Goal: Task Accomplishment & Management: Manage account settings

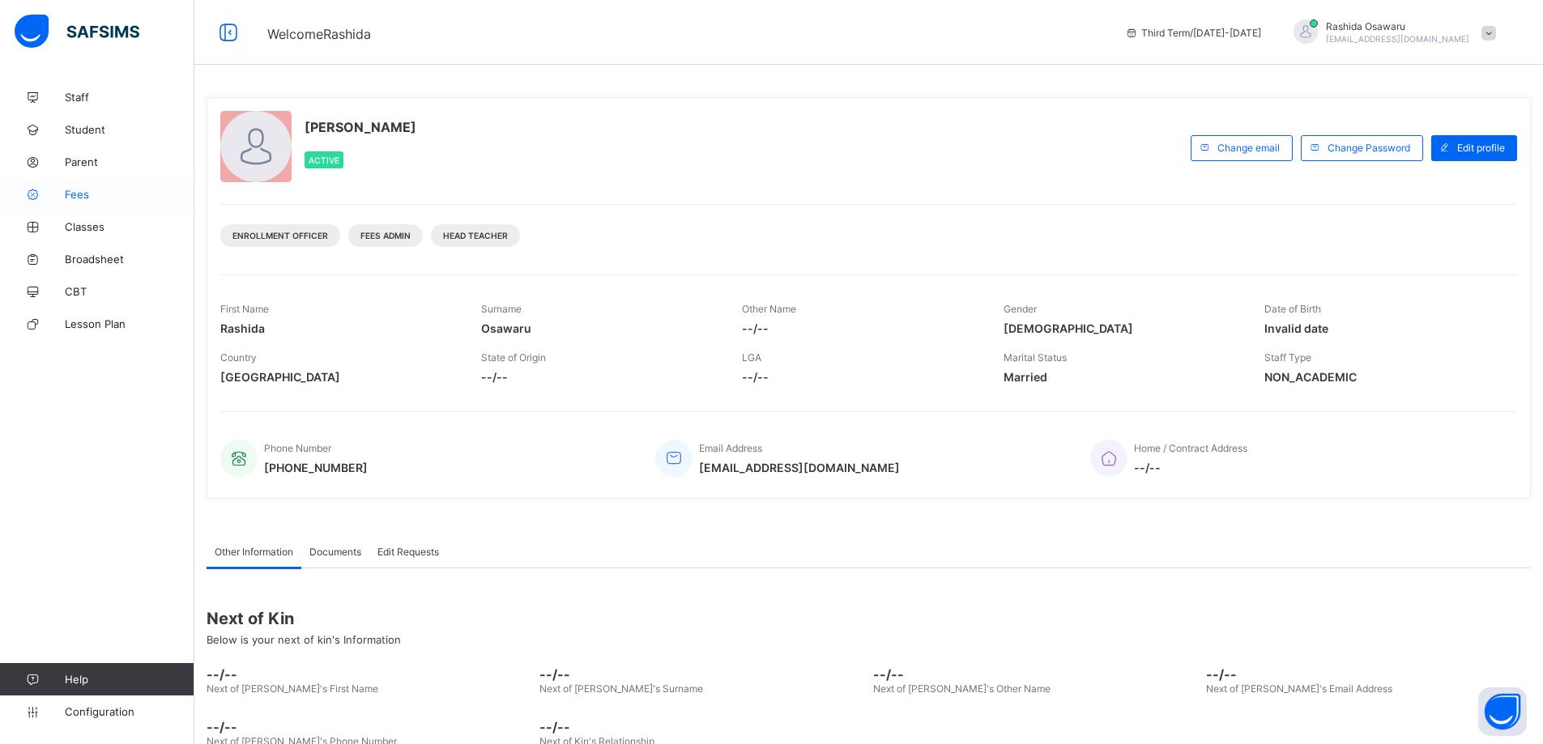
click at [100, 194] on span "Fees" at bounding box center [130, 194] width 130 height 13
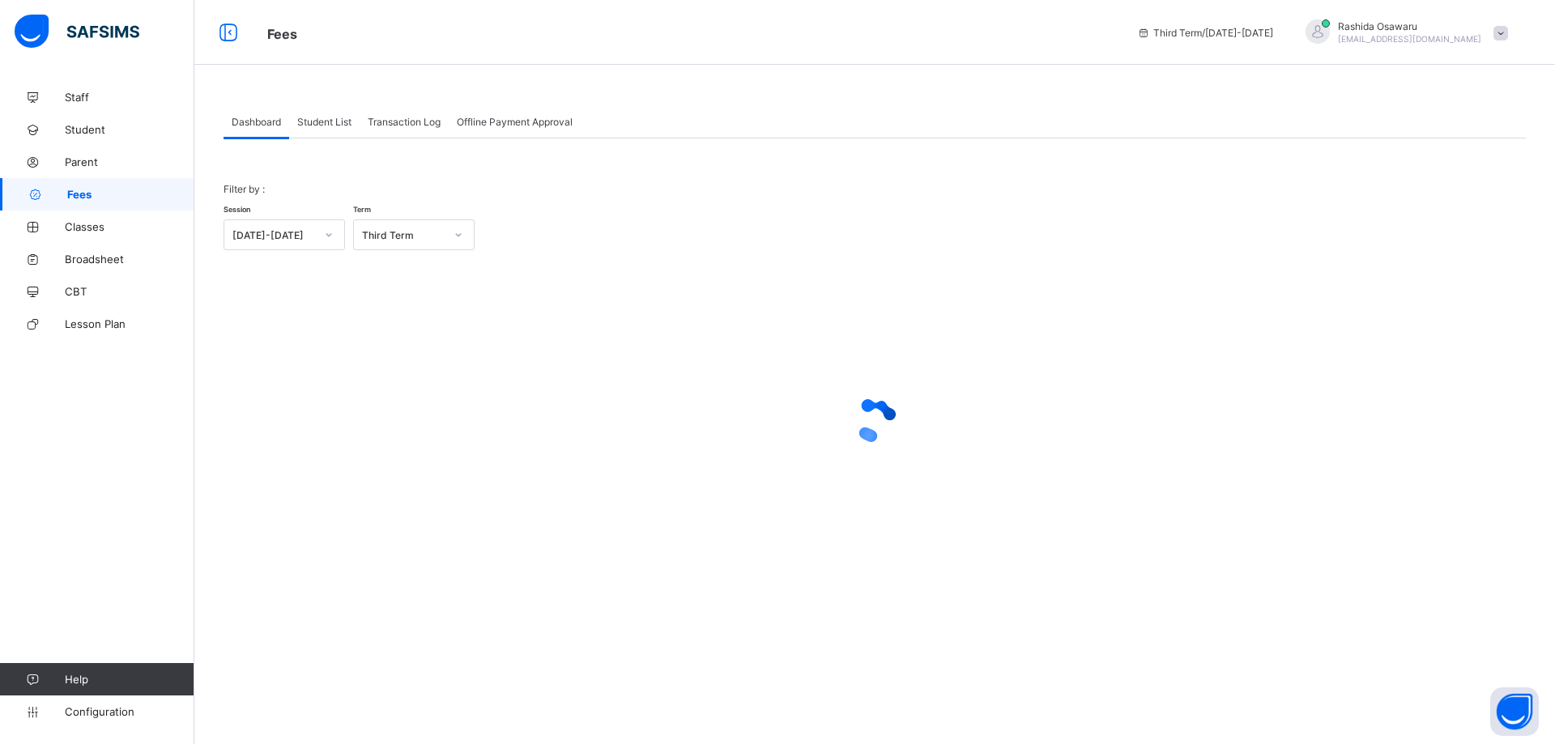
click at [331, 122] on span "Student List" at bounding box center [324, 122] width 54 height 12
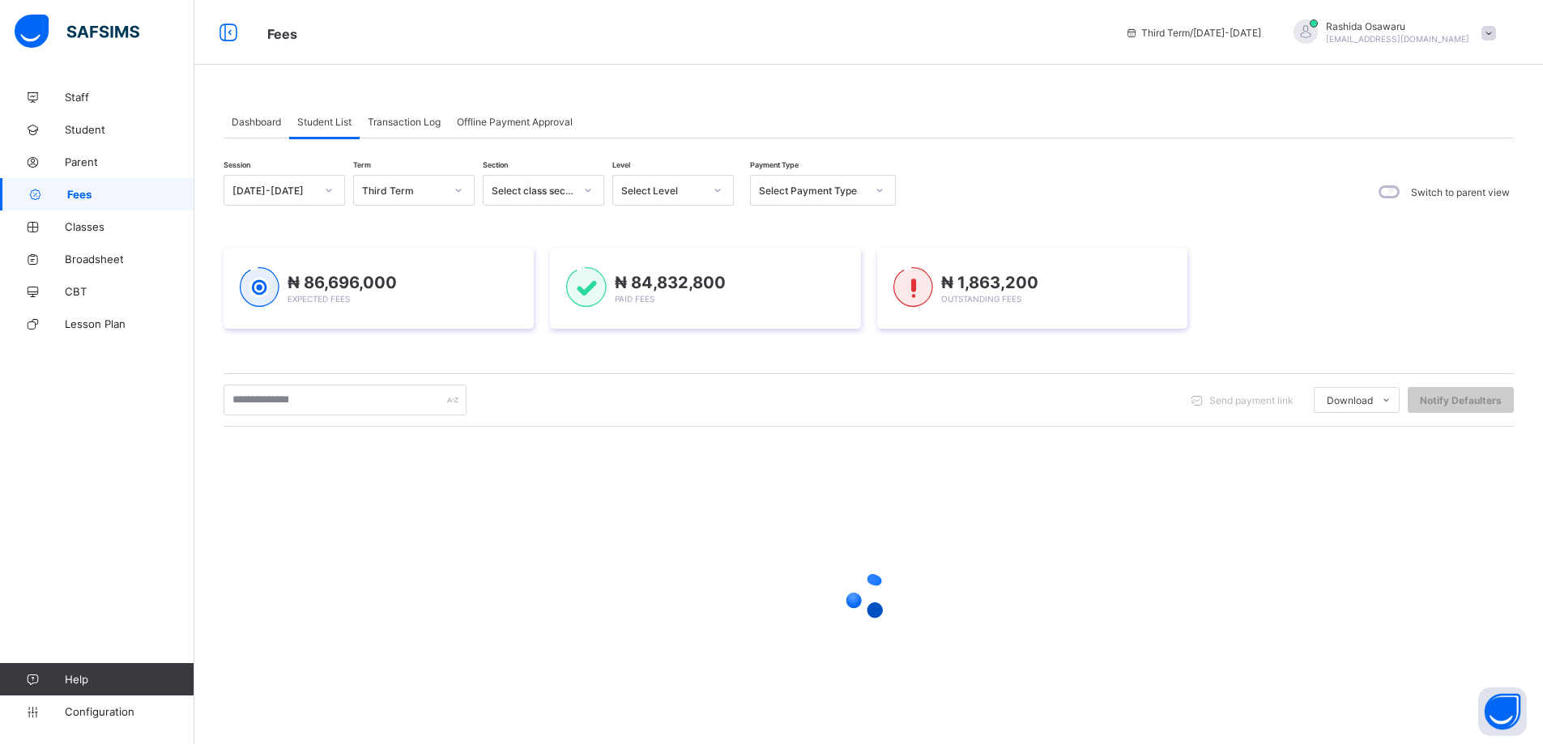
click at [723, 190] on div at bounding box center [718, 190] width 28 height 26
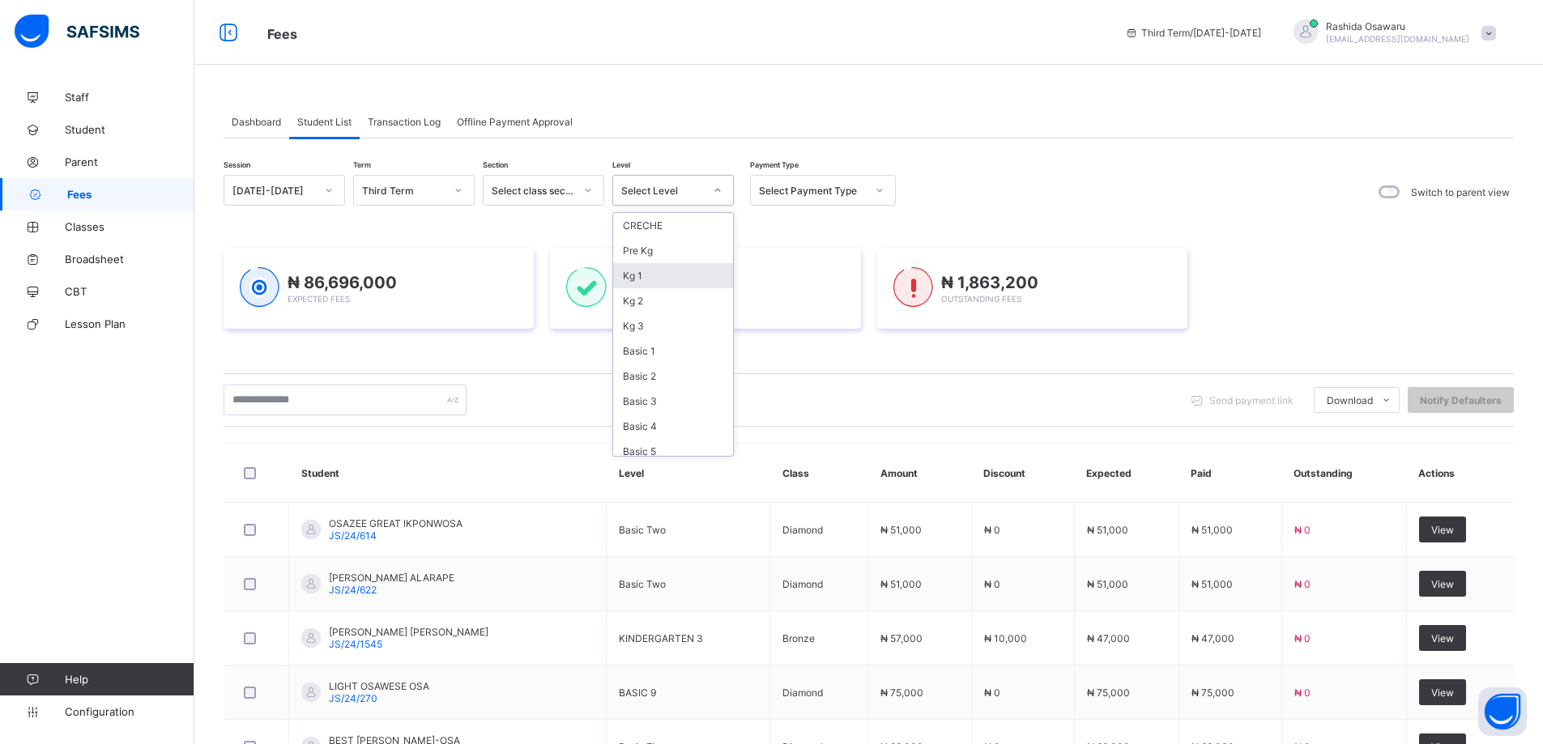
click at [820, 219] on div "Session [DATE]-[DATE] Term Third Term Section Select class section Level option…" at bounding box center [869, 646] width 1290 height 943
click at [887, 186] on div at bounding box center [880, 190] width 28 height 26
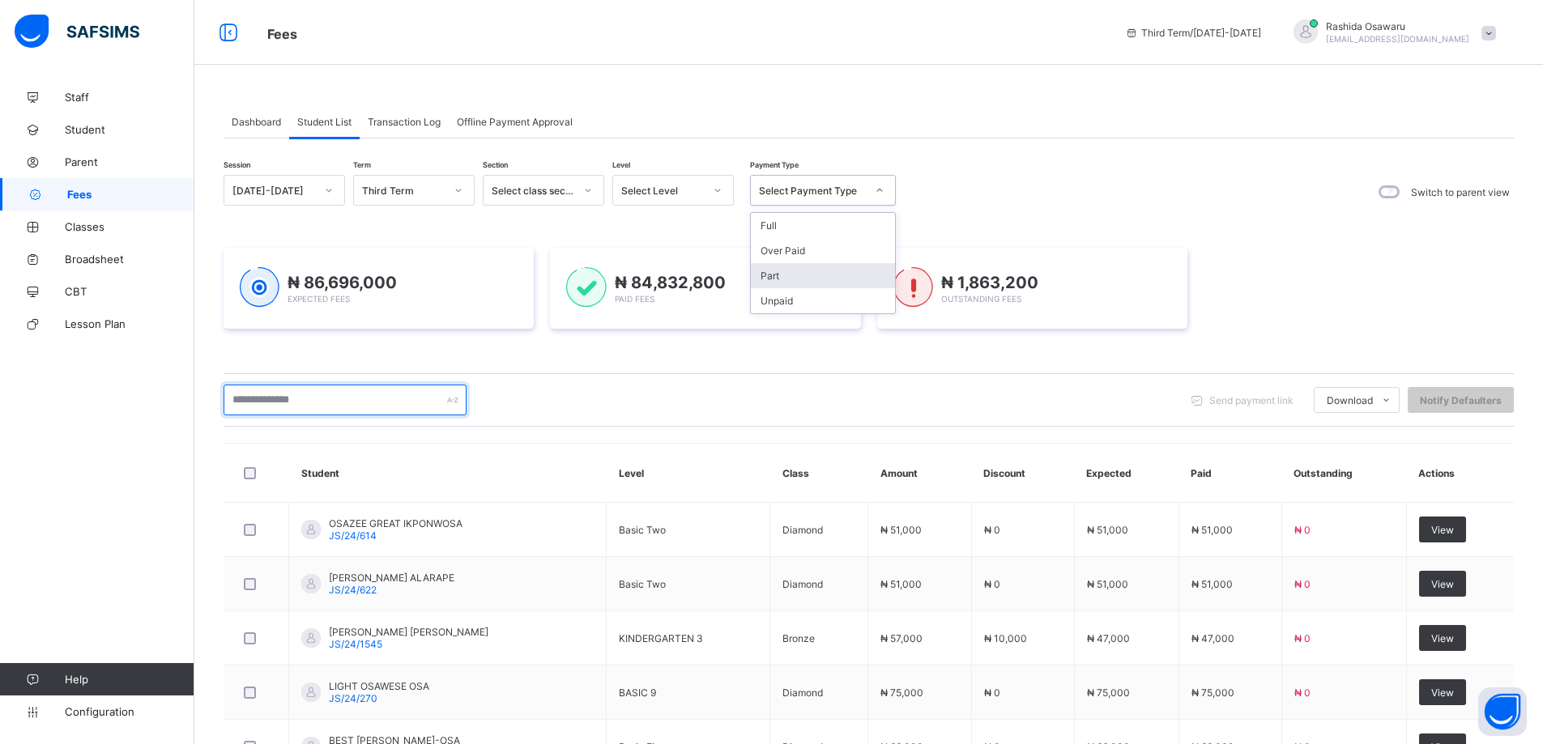
click at [289, 397] on input "text" at bounding box center [345, 400] width 243 height 31
click at [1093, 197] on div "Session [DATE]-[DATE] Term Third Term Section Select class section Level Select…" at bounding box center [869, 192] width 1290 height 34
click at [246, 402] on input "text" at bounding box center [345, 400] width 243 height 31
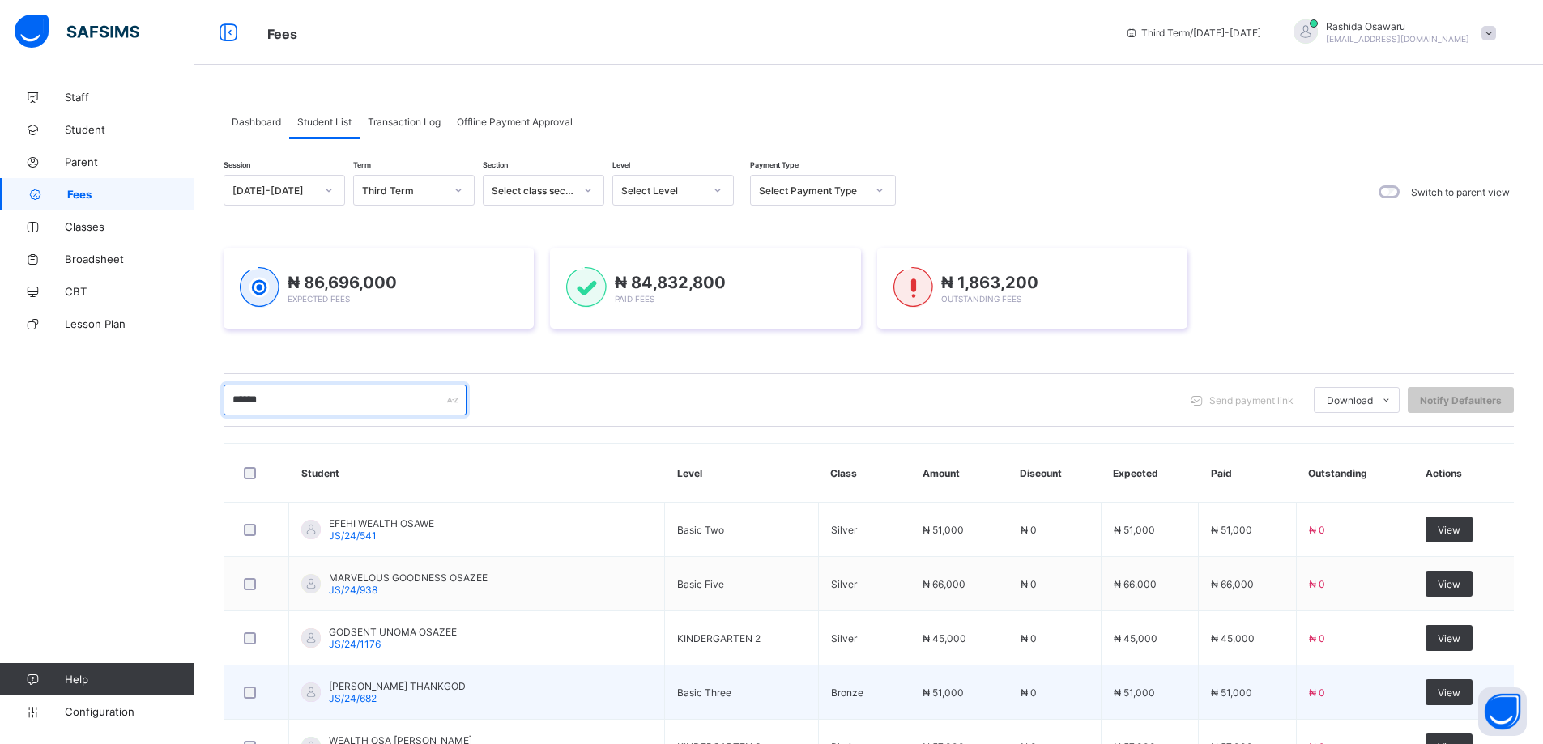
scroll to position [398, 0]
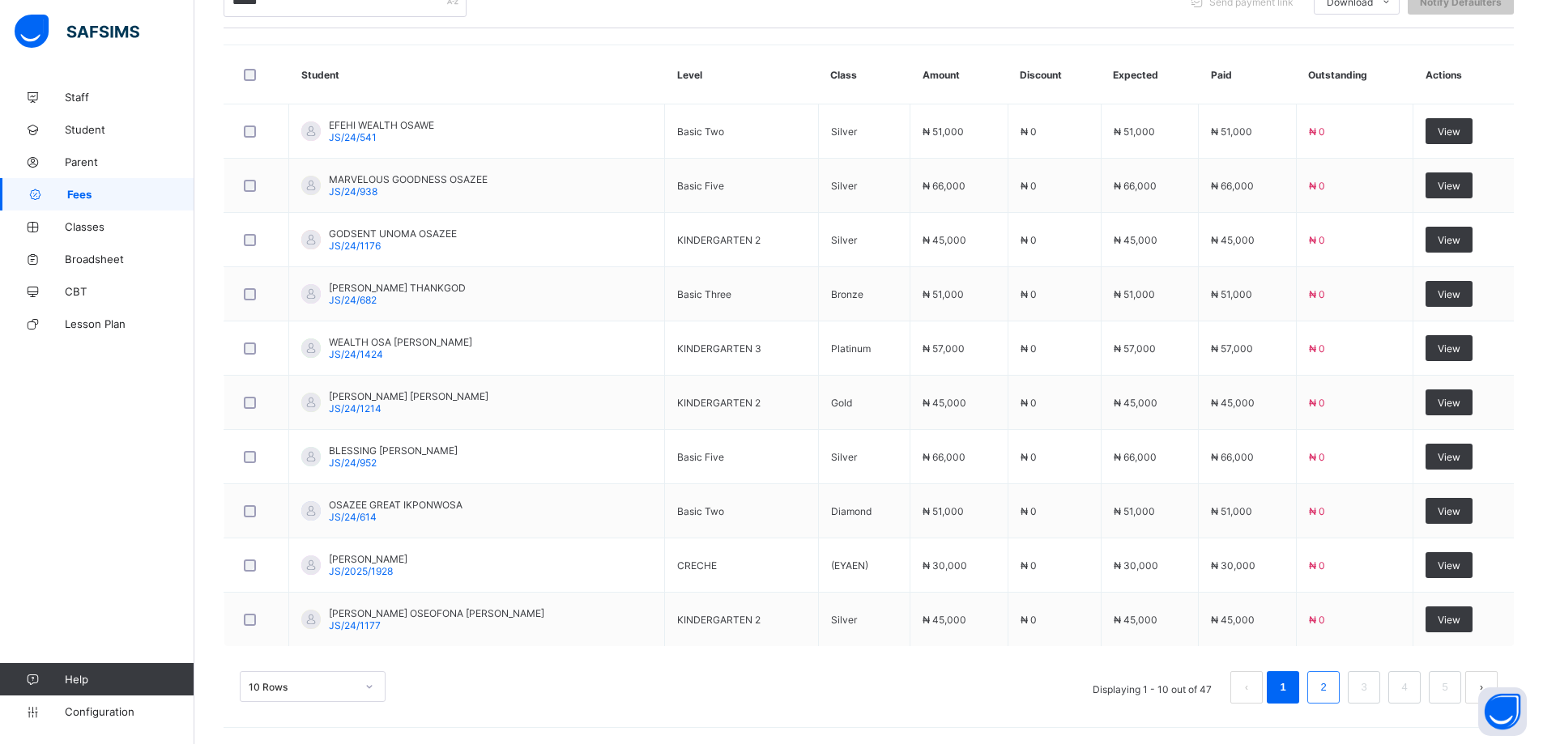
click at [1331, 692] on link "2" at bounding box center [1322, 687] width 15 height 21
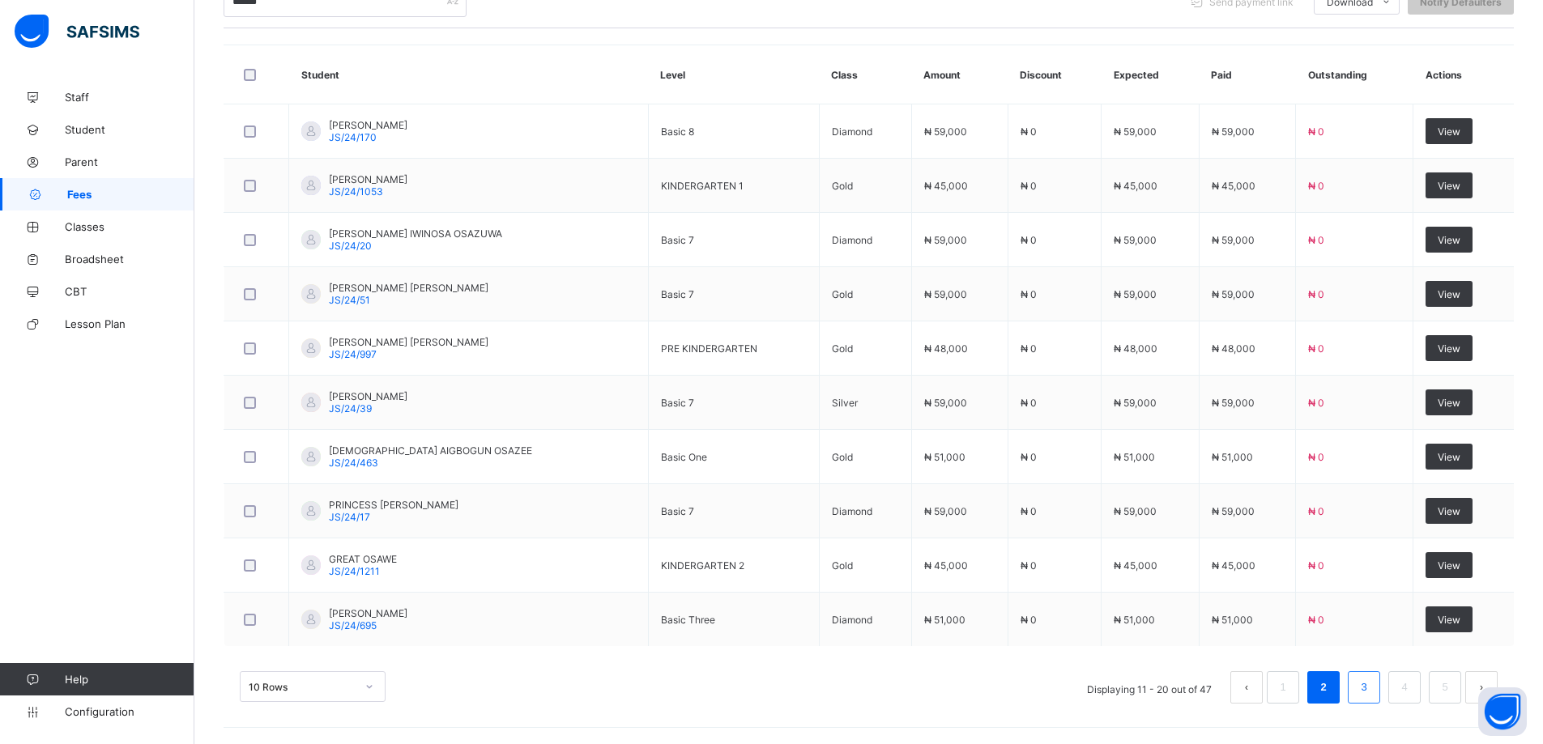
click at [1371, 688] on link "3" at bounding box center [1363, 687] width 15 height 21
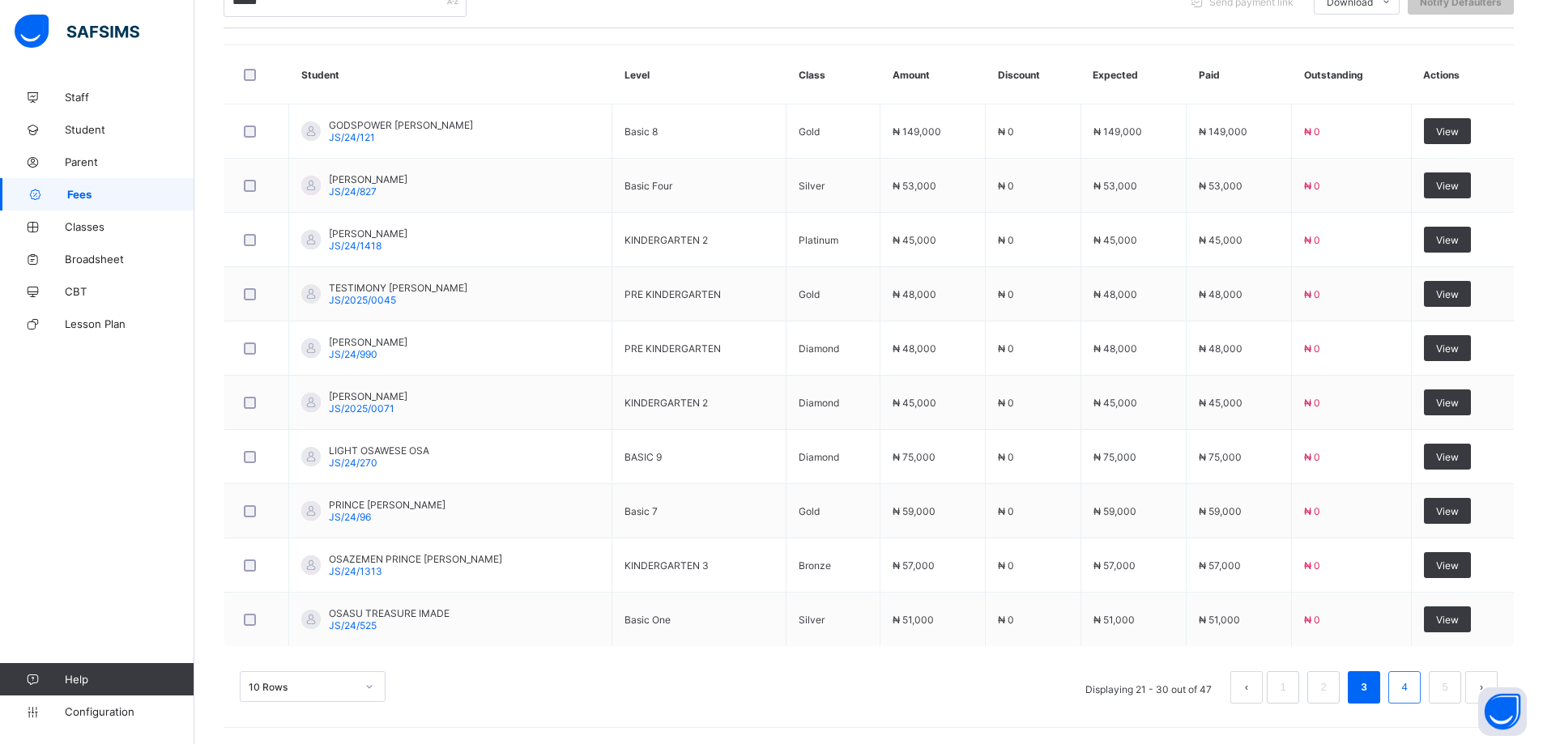
click at [1412, 694] on link "4" at bounding box center [1403, 687] width 15 height 21
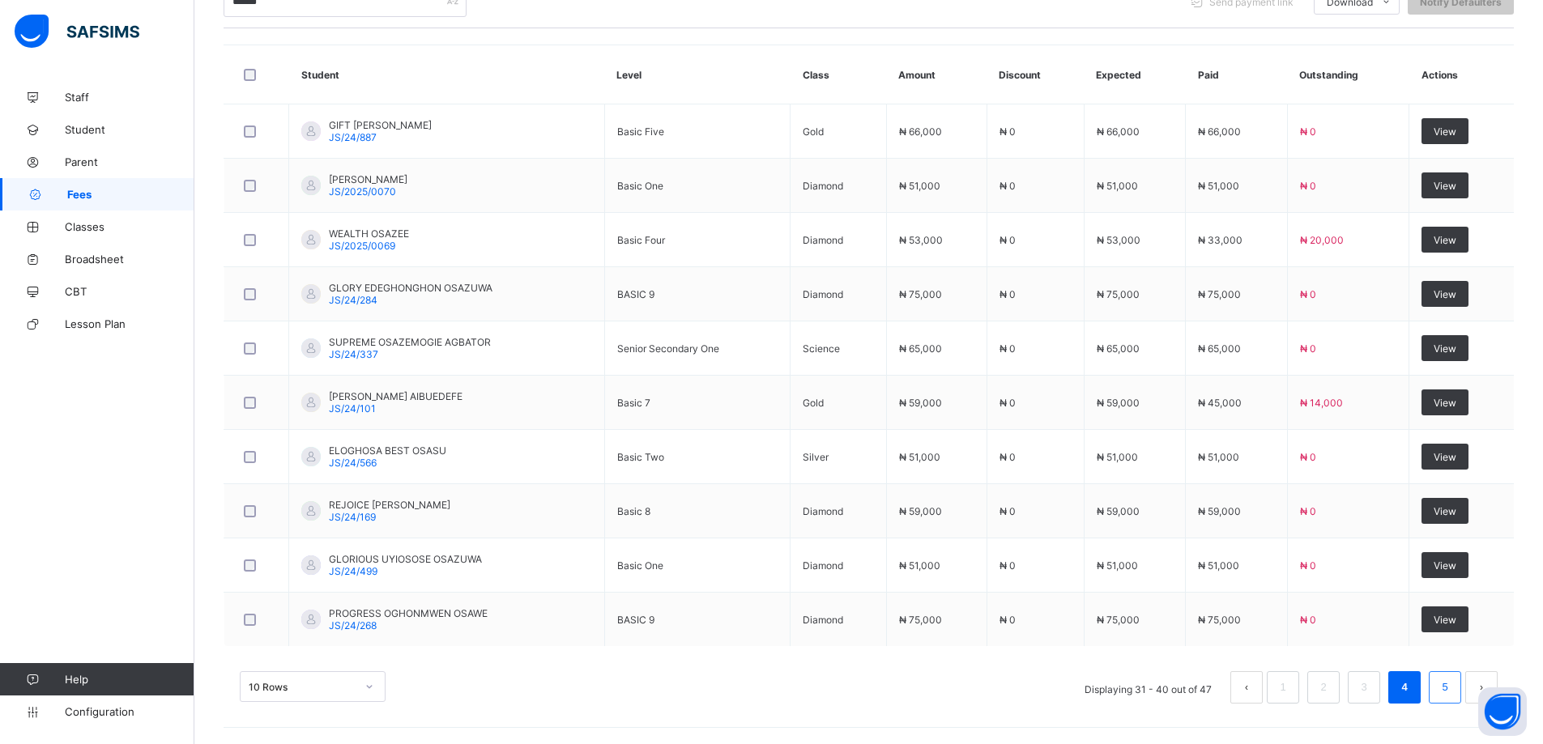
click at [1452, 689] on link "5" at bounding box center [1444, 687] width 15 height 21
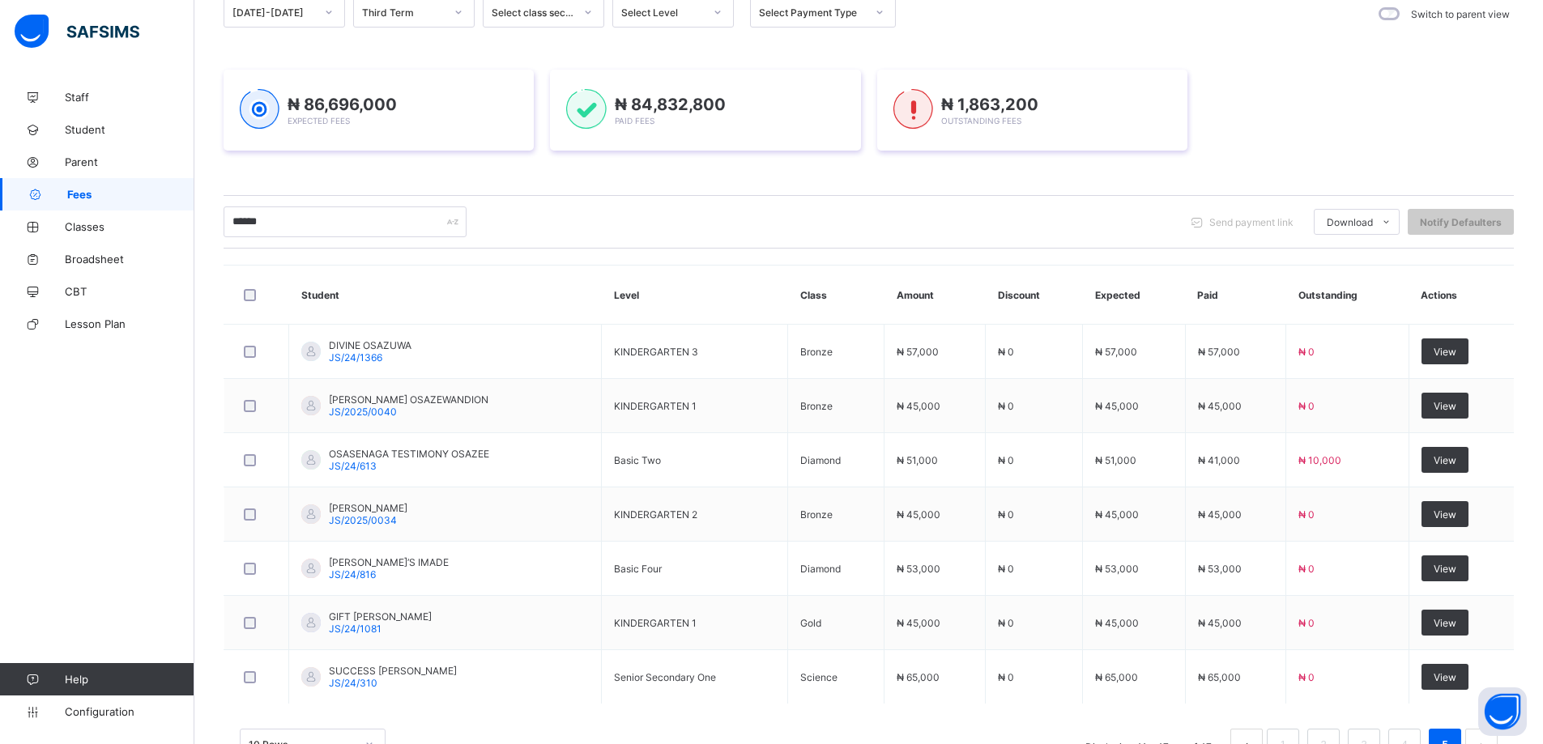
scroll to position [74, 0]
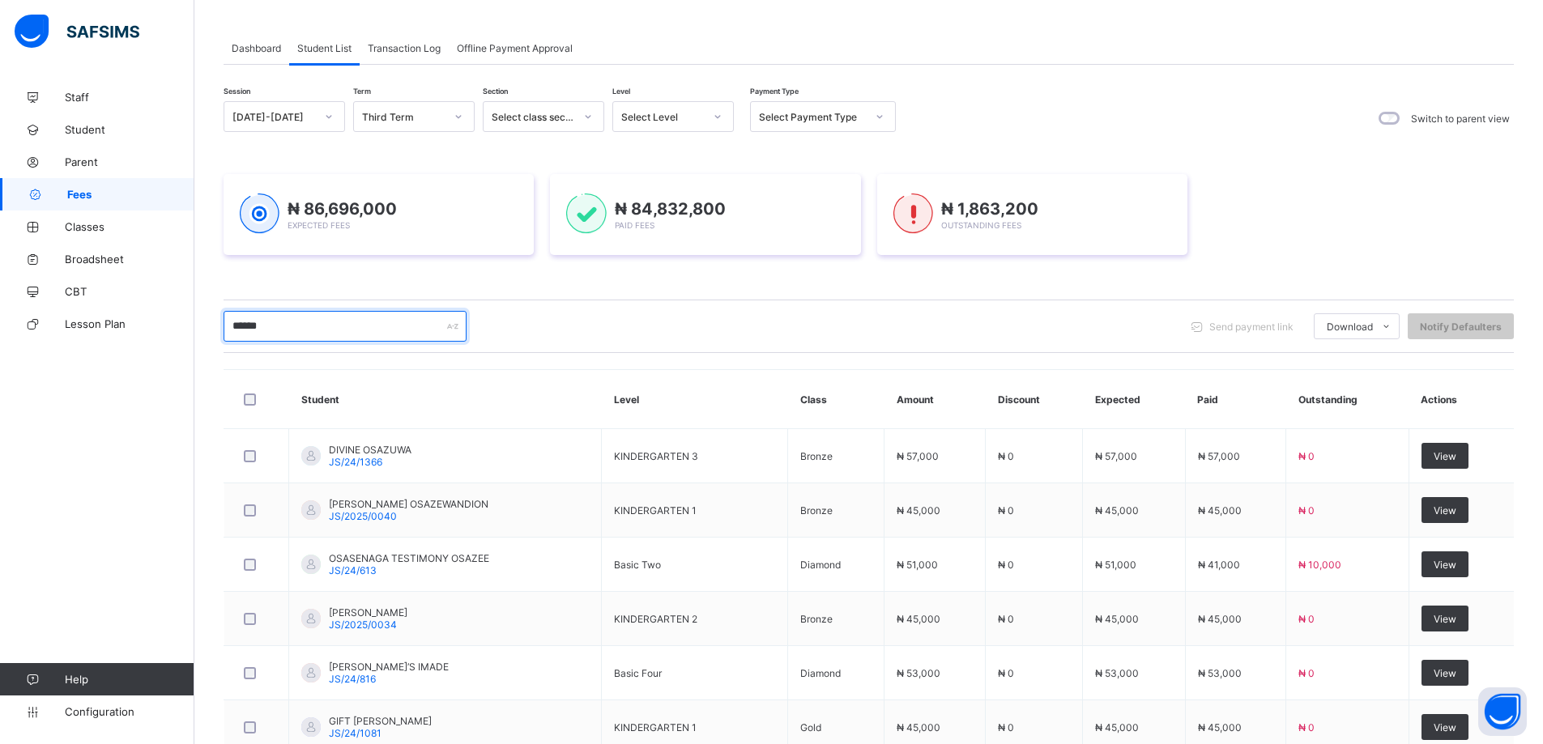
click at [270, 328] on input "******" at bounding box center [345, 326] width 243 height 31
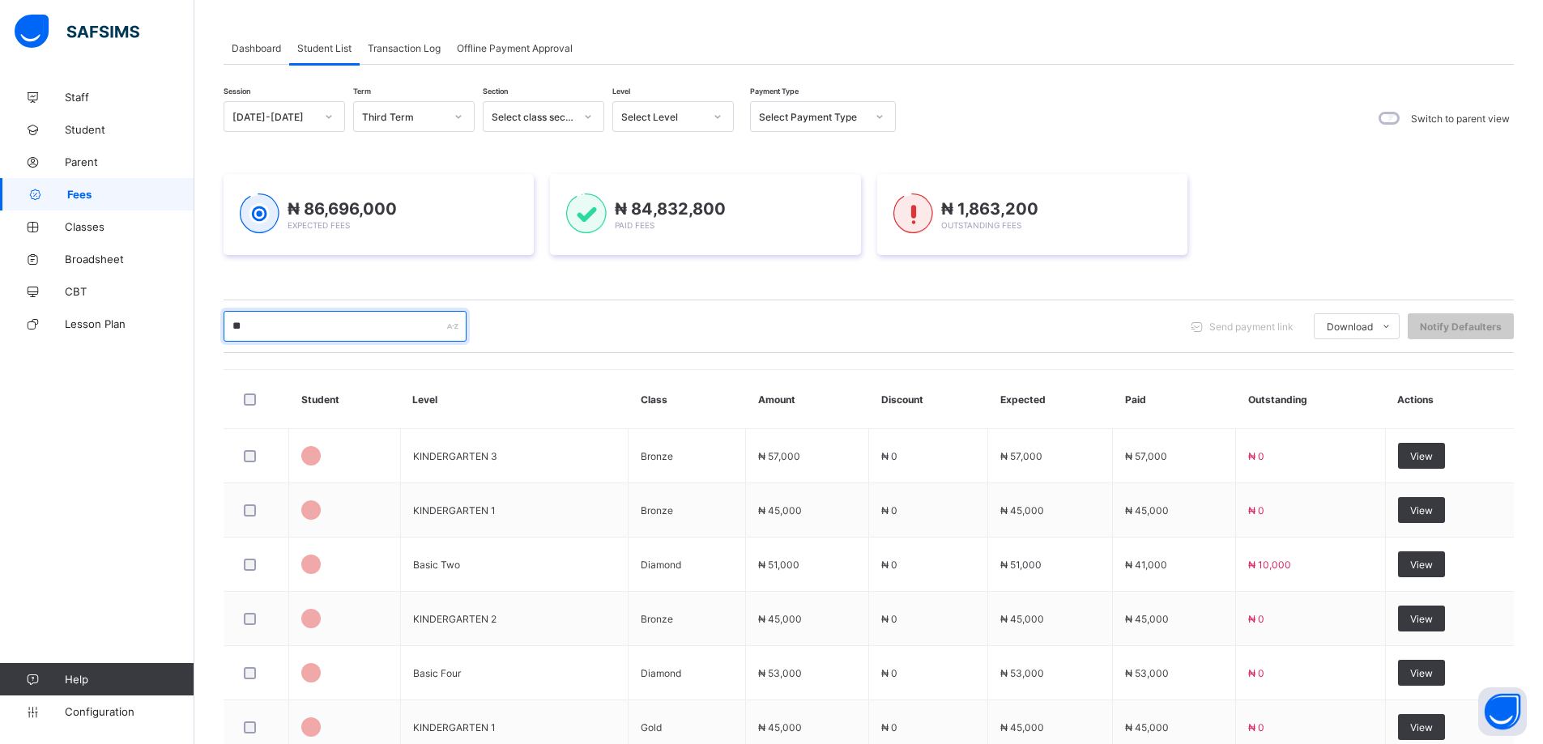
type input "*"
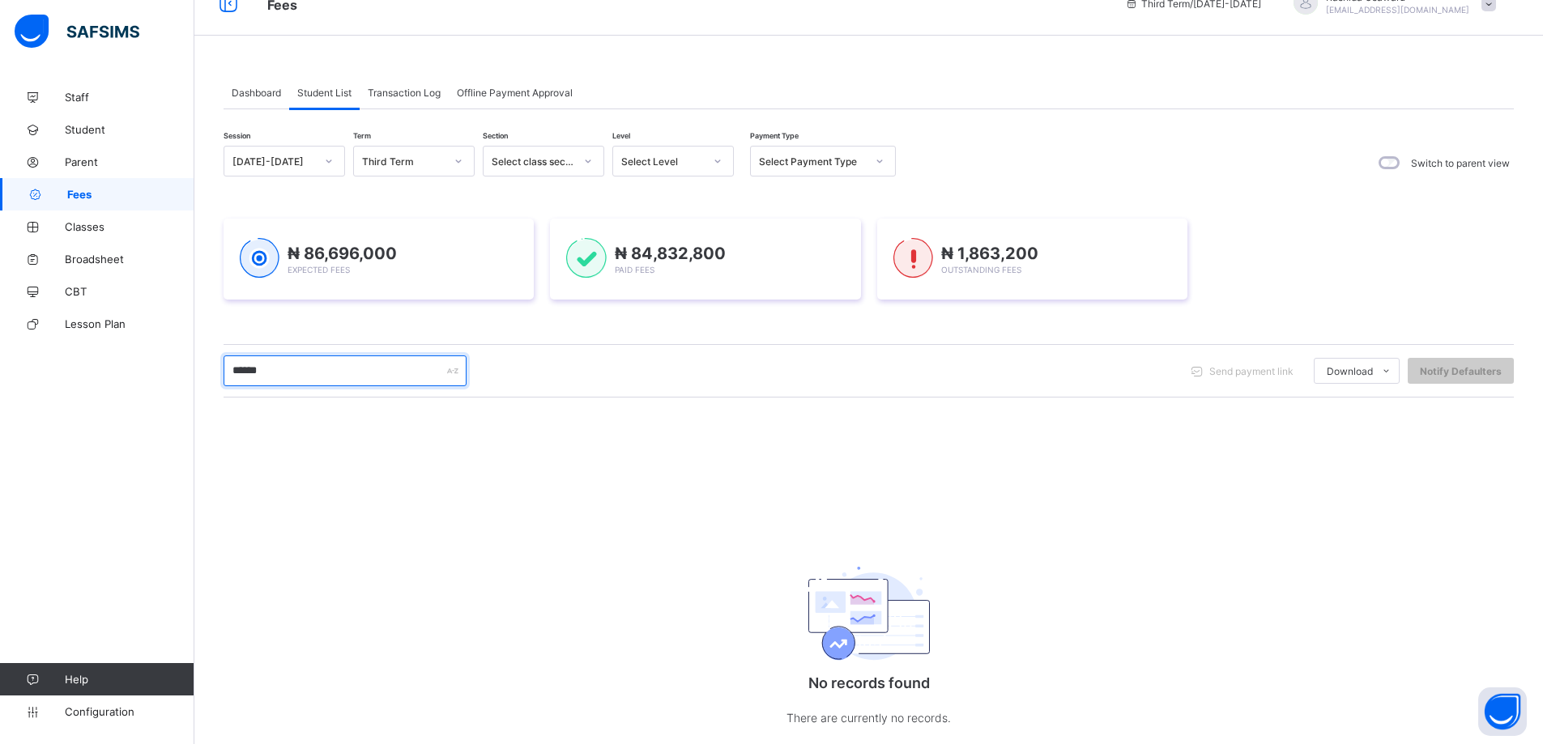
scroll to position [0, 0]
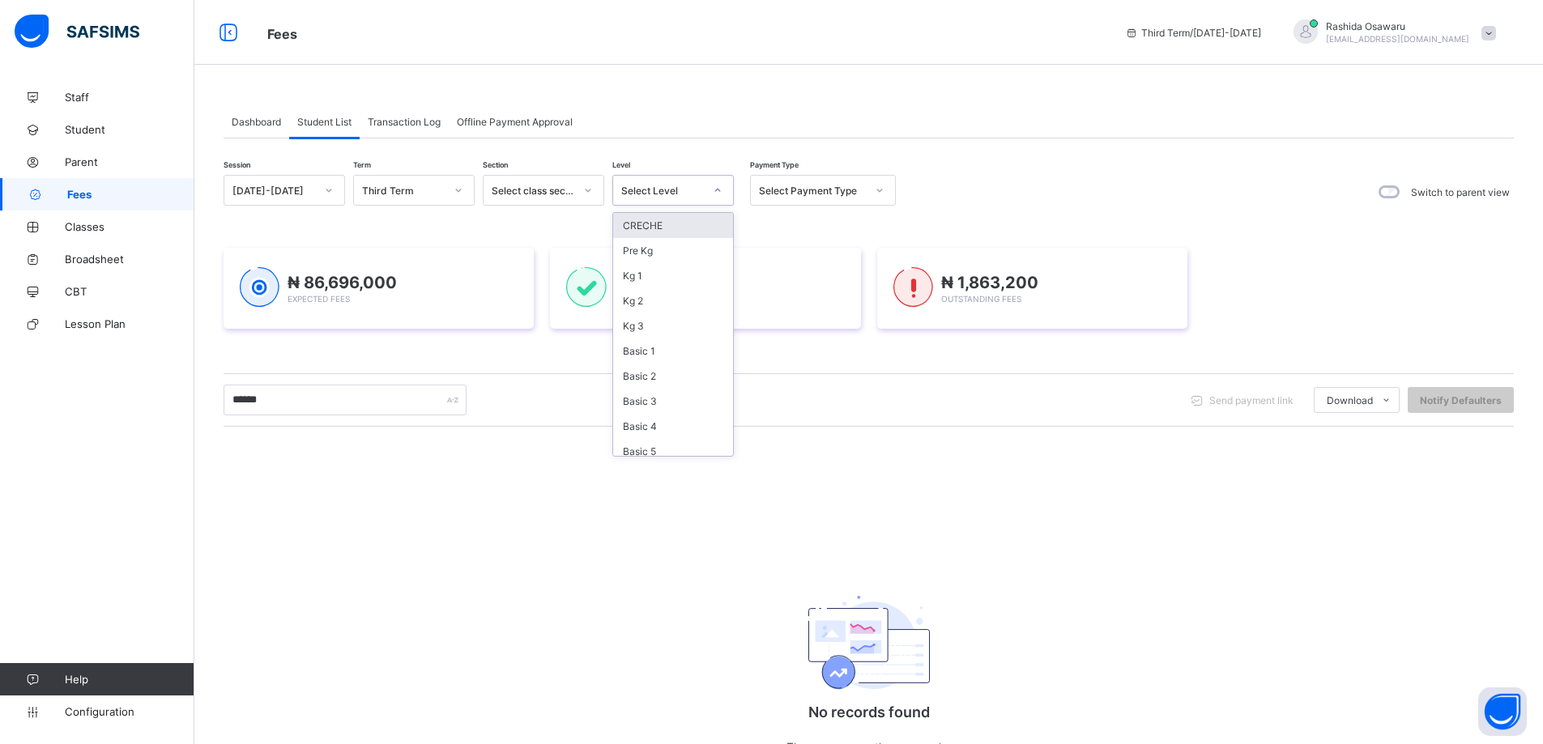
click at [722, 198] on icon at bounding box center [718, 190] width 10 height 16
click at [930, 214] on div "Session [DATE]-[DATE] Term Third Term Section Select class section Level option…" at bounding box center [869, 482] width 1290 height 615
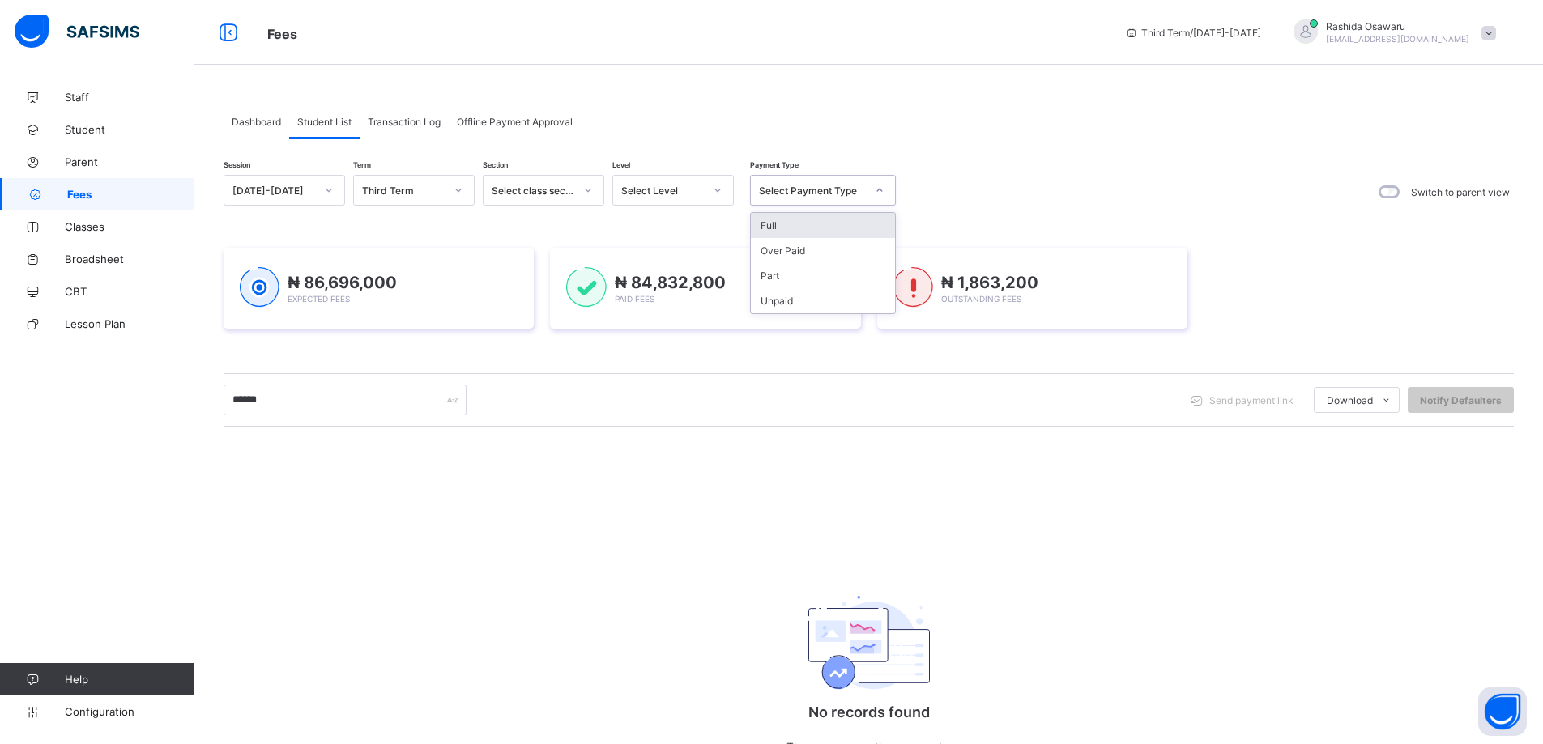
click at [880, 183] on icon at bounding box center [880, 190] width 10 height 16
click at [284, 399] on input "******" at bounding box center [345, 400] width 243 height 31
type input "*"
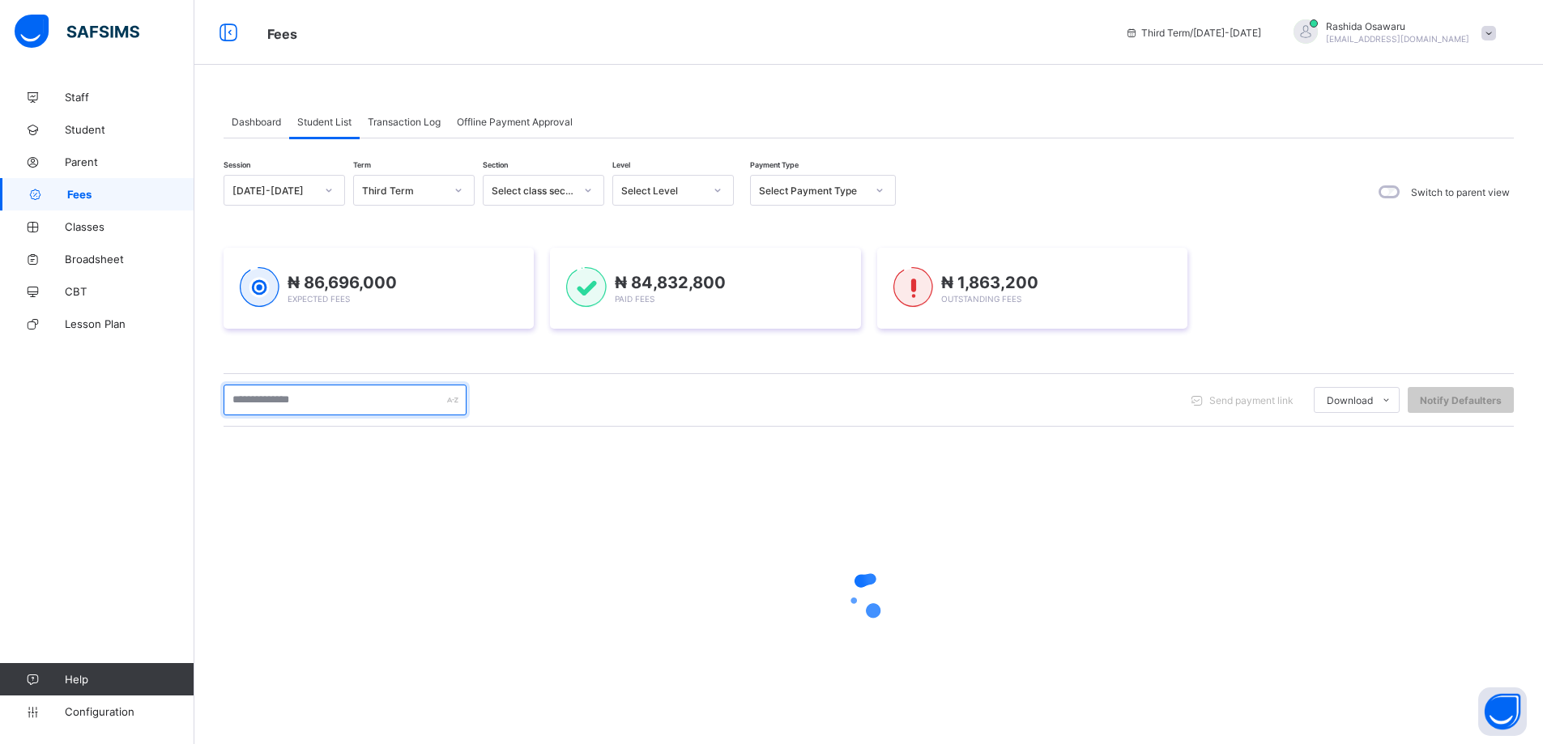
click at [243, 400] on input "text" at bounding box center [345, 400] width 243 height 31
type input "*****"
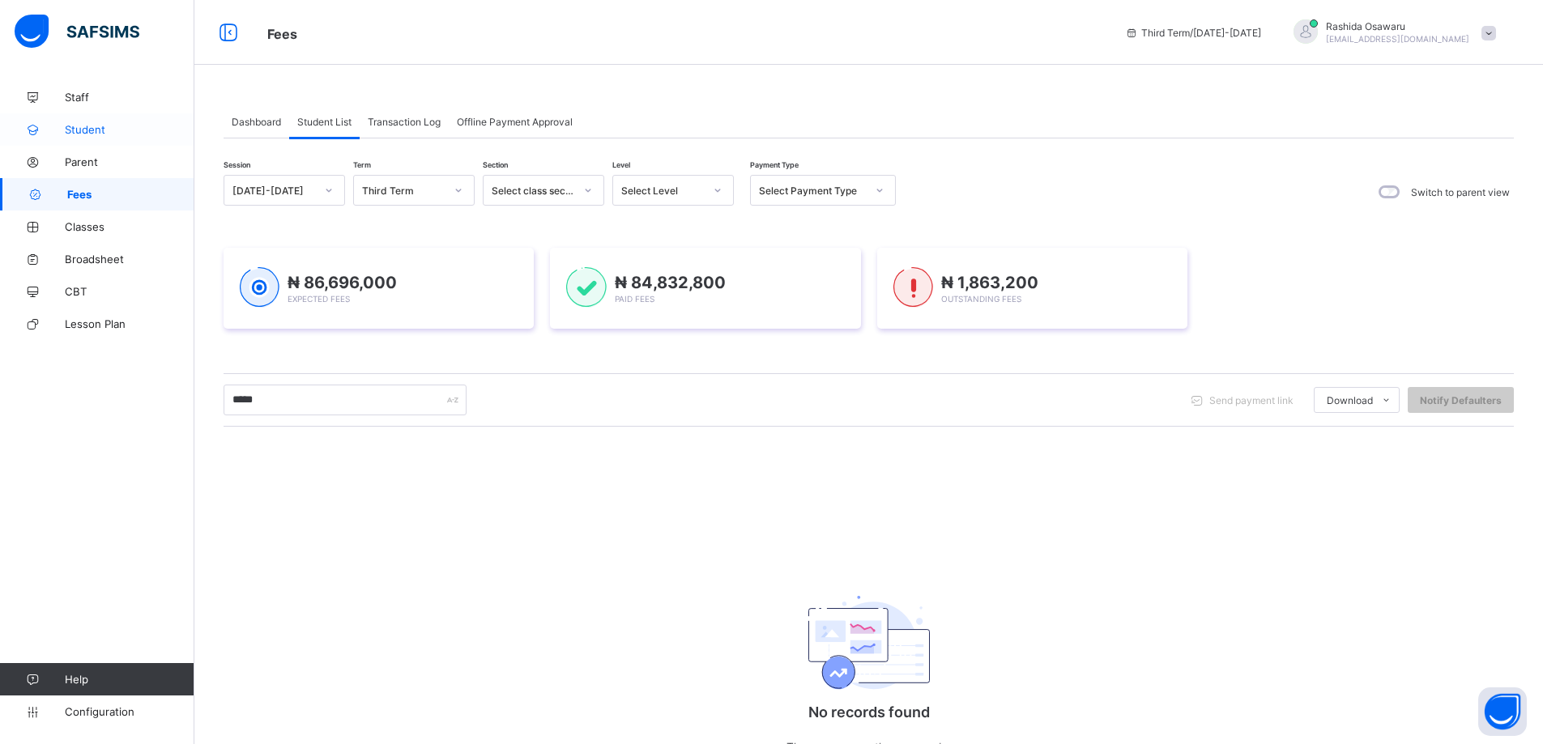
click at [83, 145] on link "Student" at bounding box center [97, 129] width 194 height 32
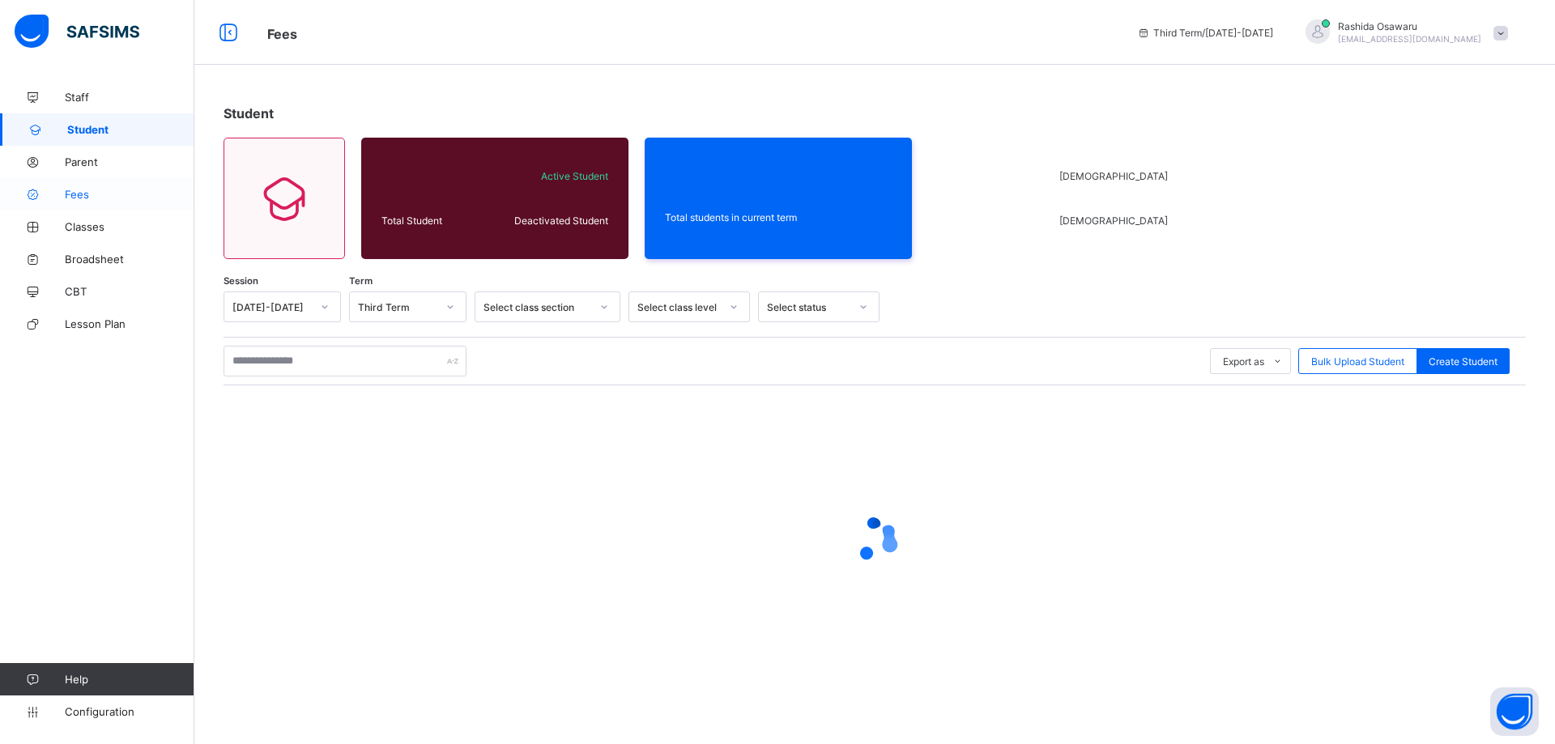
click at [74, 194] on span "Fees" at bounding box center [130, 194] width 130 height 13
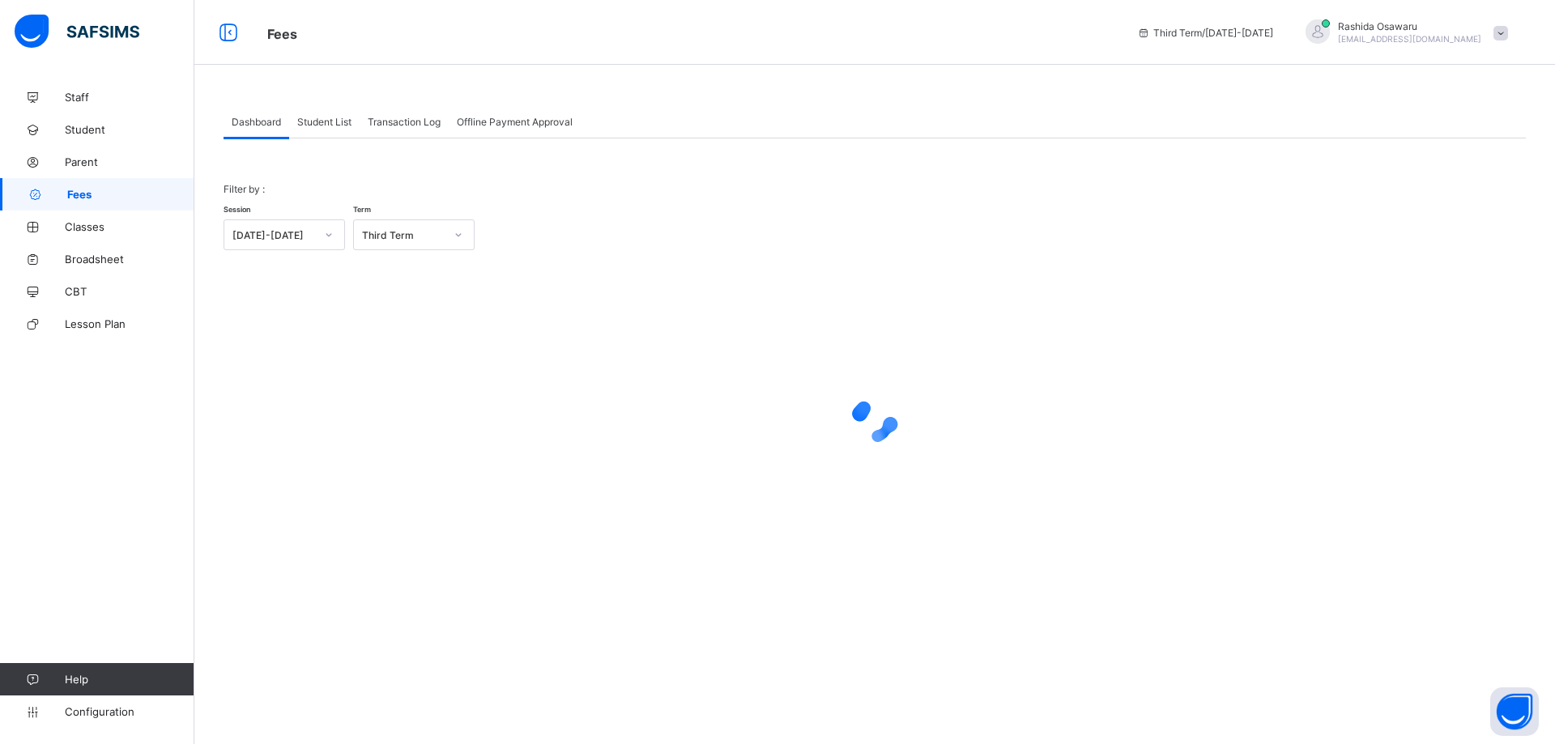
click at [320, 125] on span "Student List" at bounding box center [324, 122] width 54 height 12
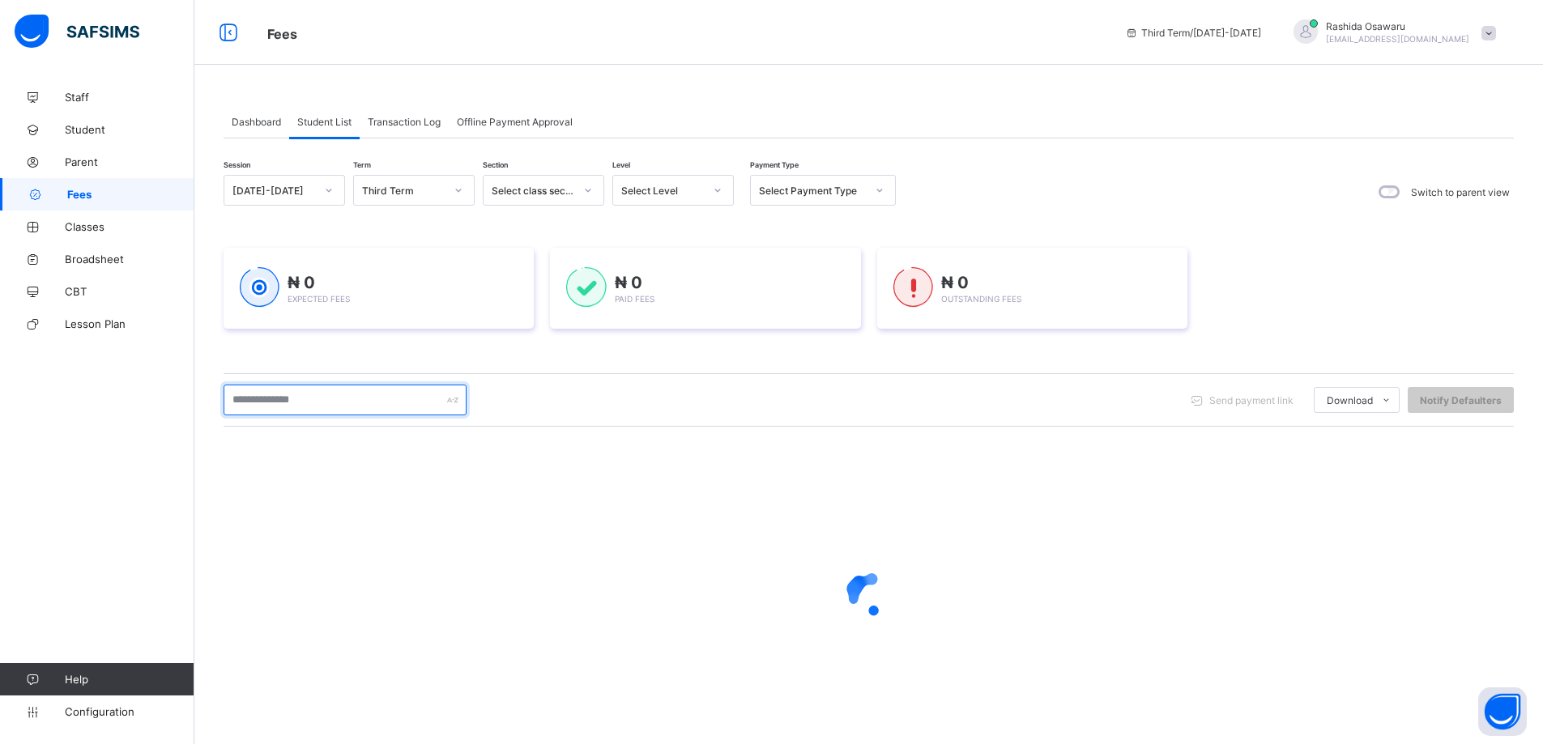
click at [253, 398] on input "text" at bounding box center [345, 400] width 243 height 31
type input "******"
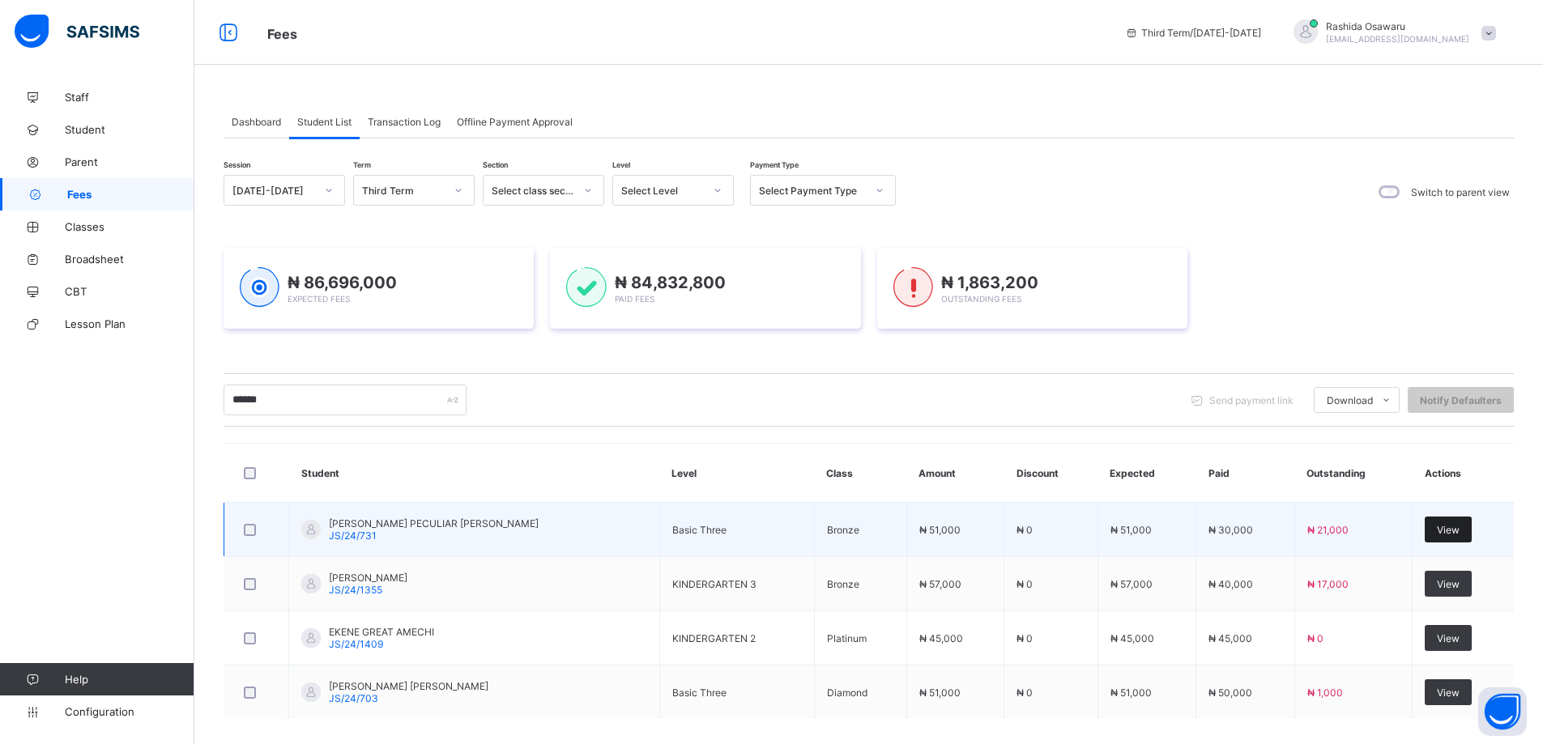
click at [1437, 533] on div "View" at bounding box center [1447, 530] width 47 height 26
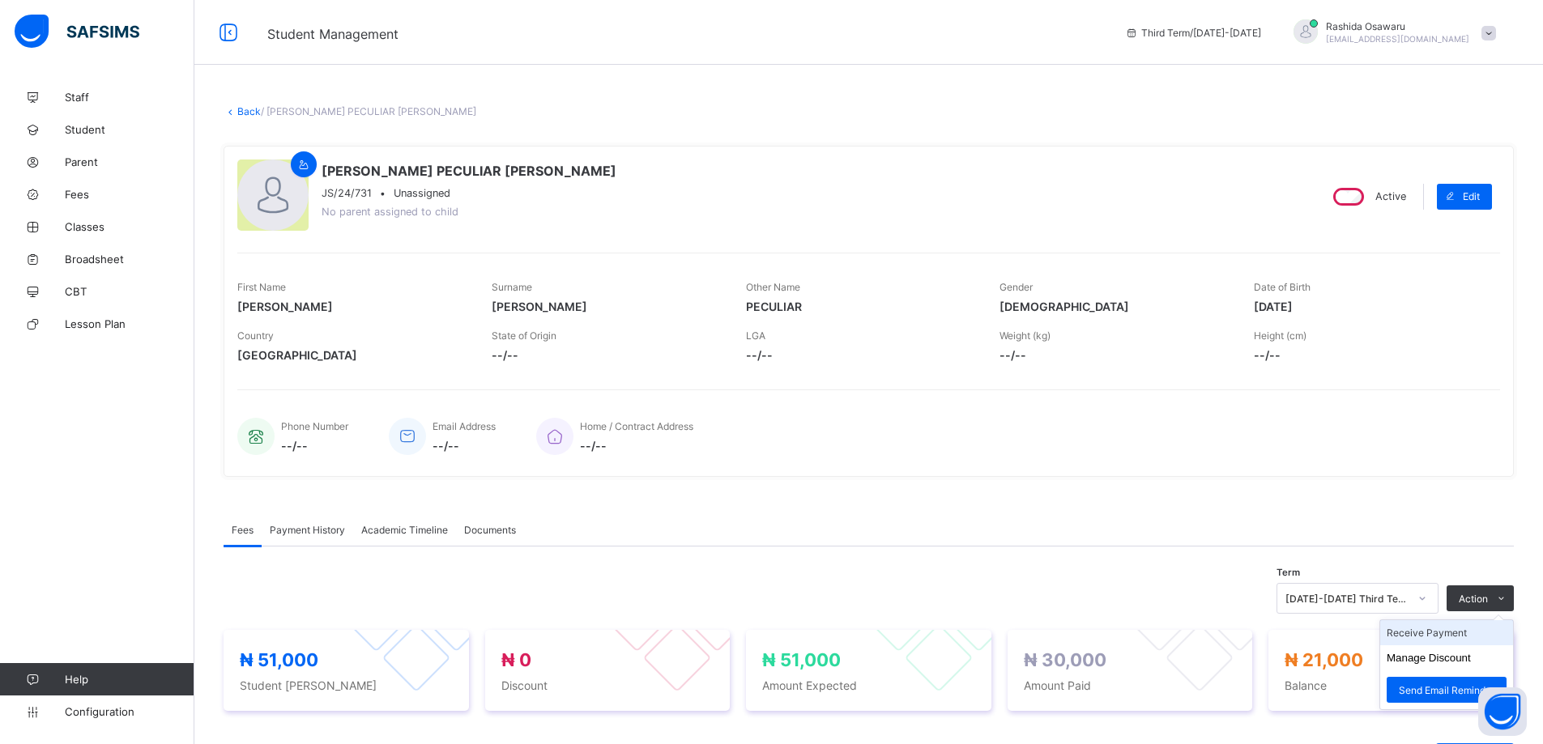
click at [1436, 629] on li "Receive Payment" at bounding box center [1446, 632] width 133 height 25
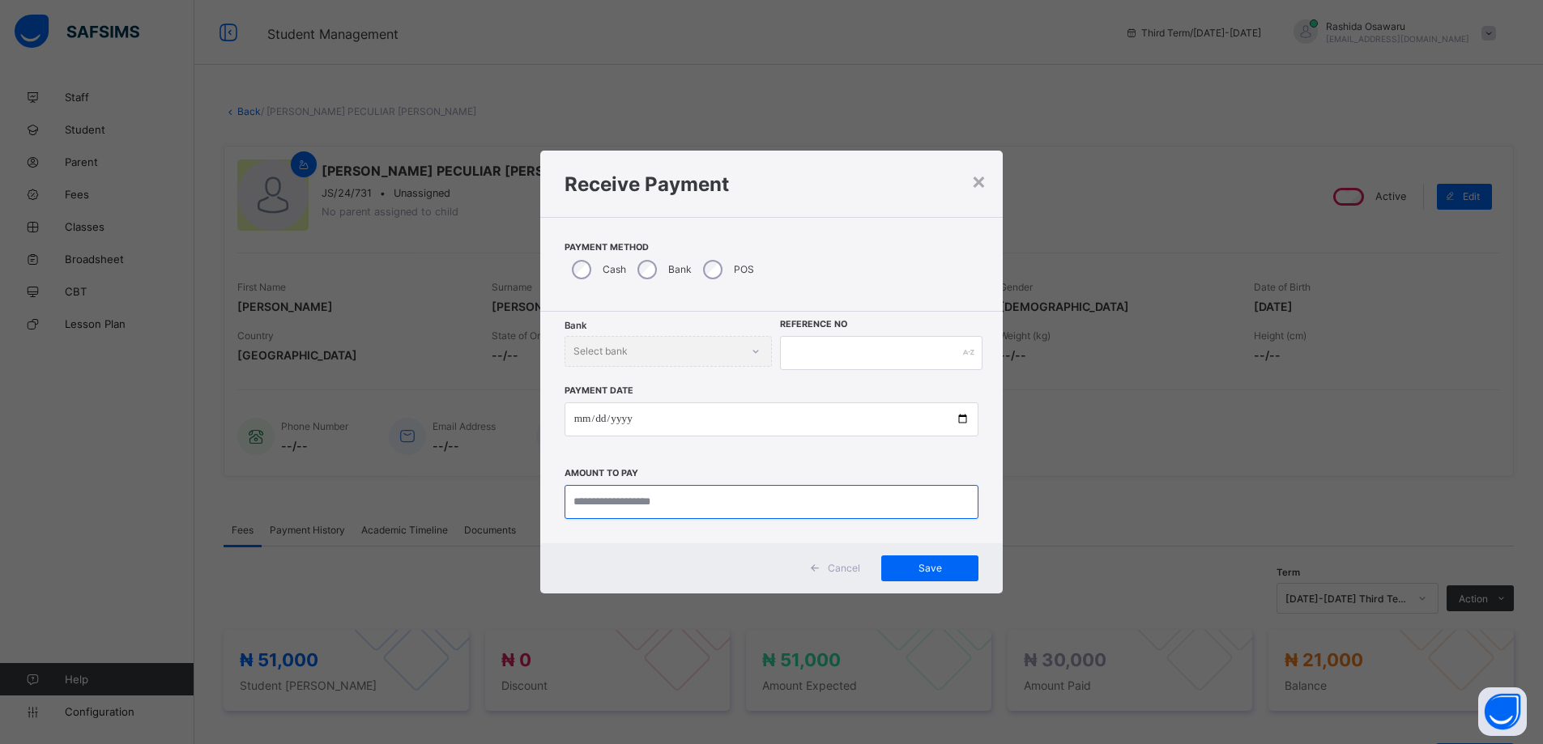
click at [616, 506] on input "currency" at bounding box center [771, 502] width 415 height 34
type input "********"
click at [961, 420] on input "date" at bounding box center [771, 419] width 415 height 34
type input "**********"
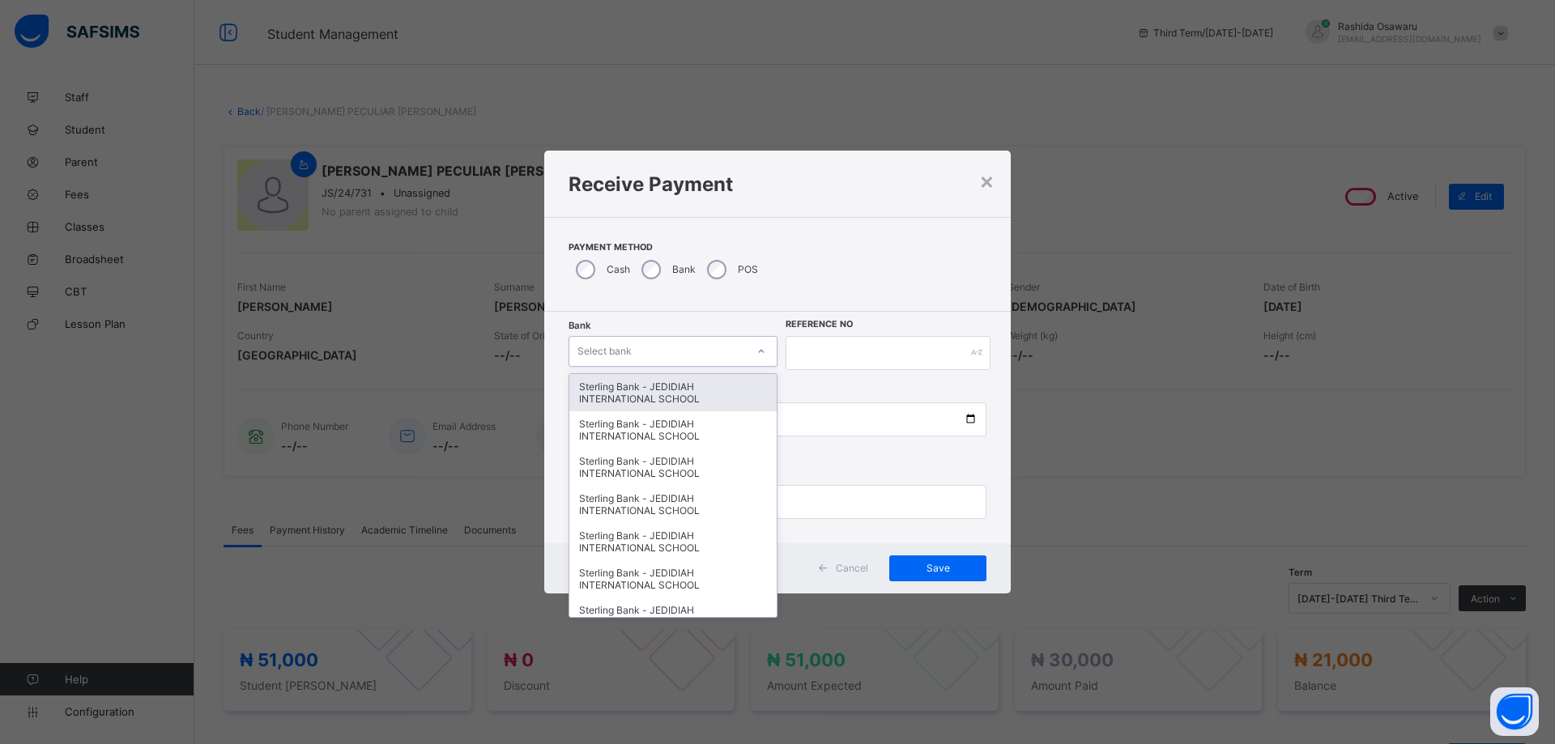
click at [712, 351] on div "Select bank" at bounding box center [657, 351] width 177 height 23
click at [709, 385] on div "Sterling Bank - JEDIDIAH INTERNATIONAL SCHOOL" at bounding box center [672, 392] width 207 height 37
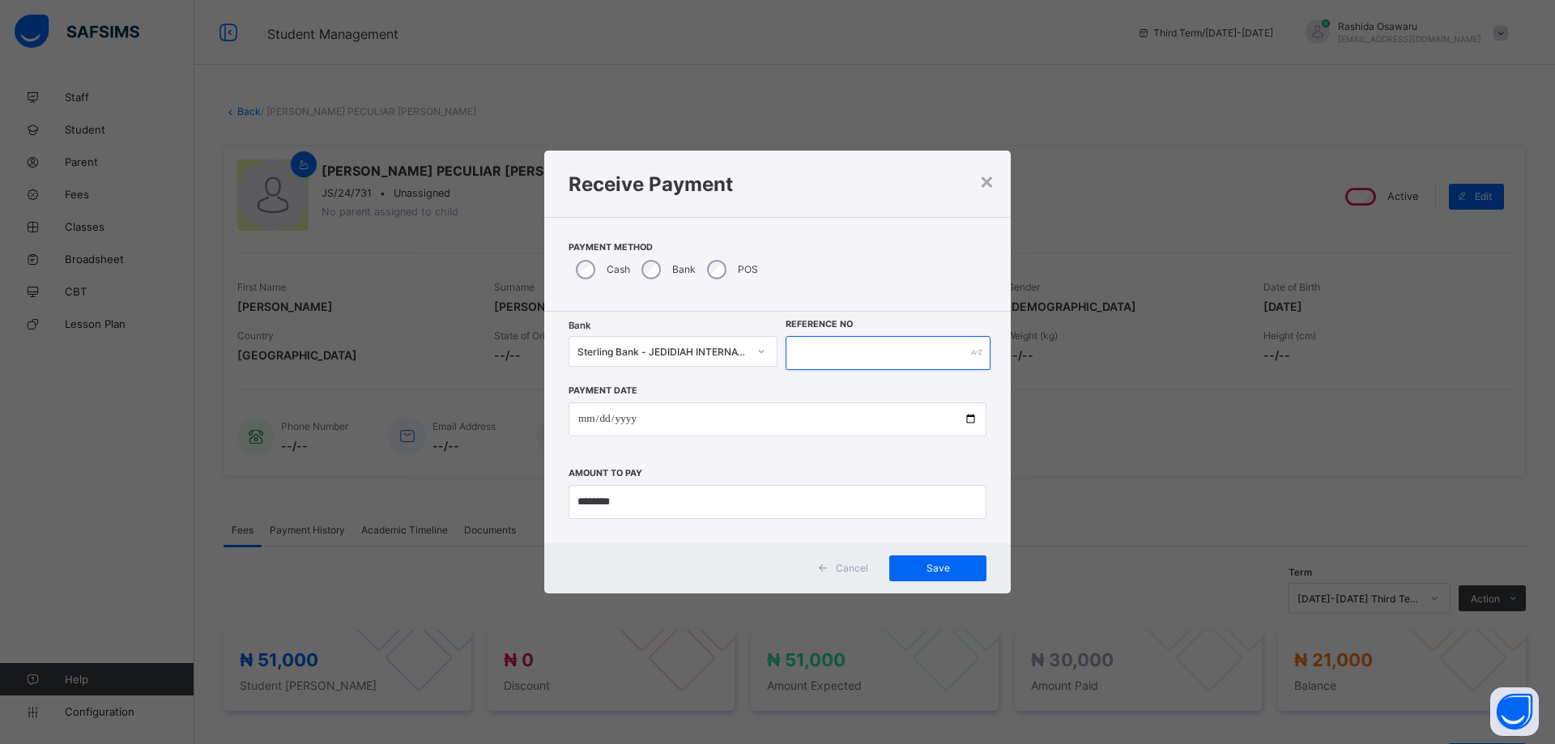
click at [806, 360] on input "text" at bounding box center [888, 353] width 205 height 34
type input "*******"
click at [965, 565] on span "Save" at bounding box center [937, 568] width 73 height 12
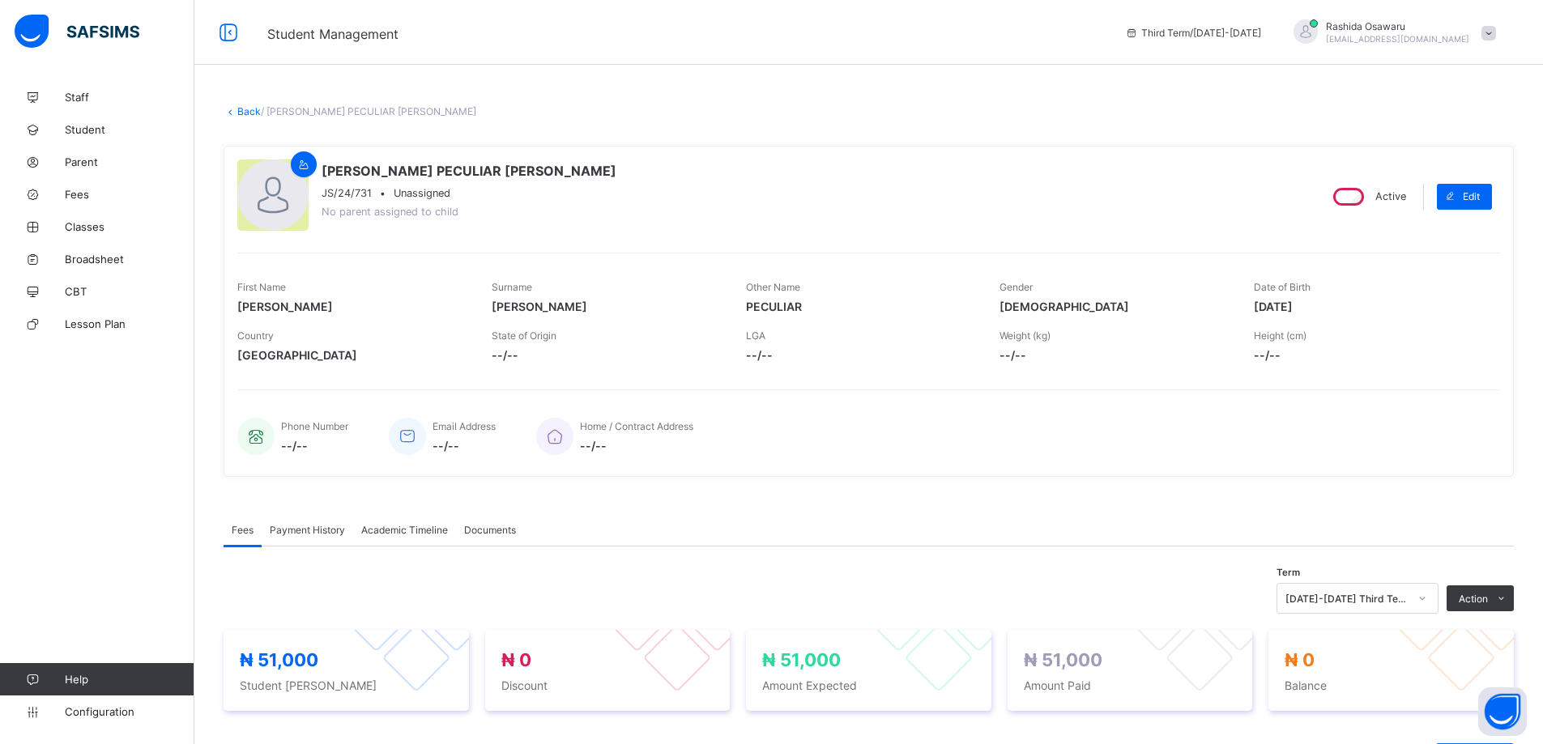
click at [246, 111] on link "Back" at bounding box center [248, 111] width 23 height 12
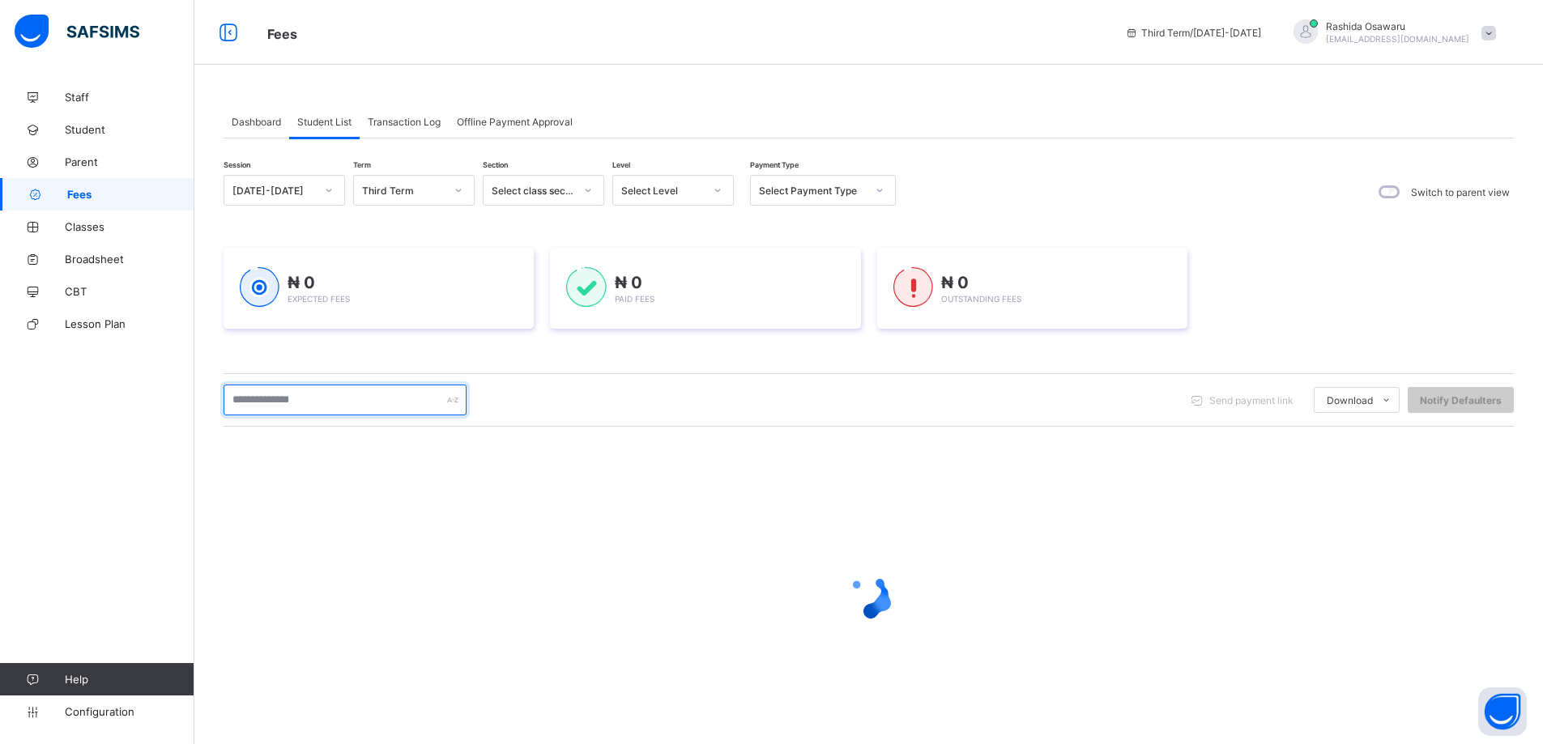
click at [246, 398] on input "text" at bounding box center [345, 400] width 243 height 31
type input "******"
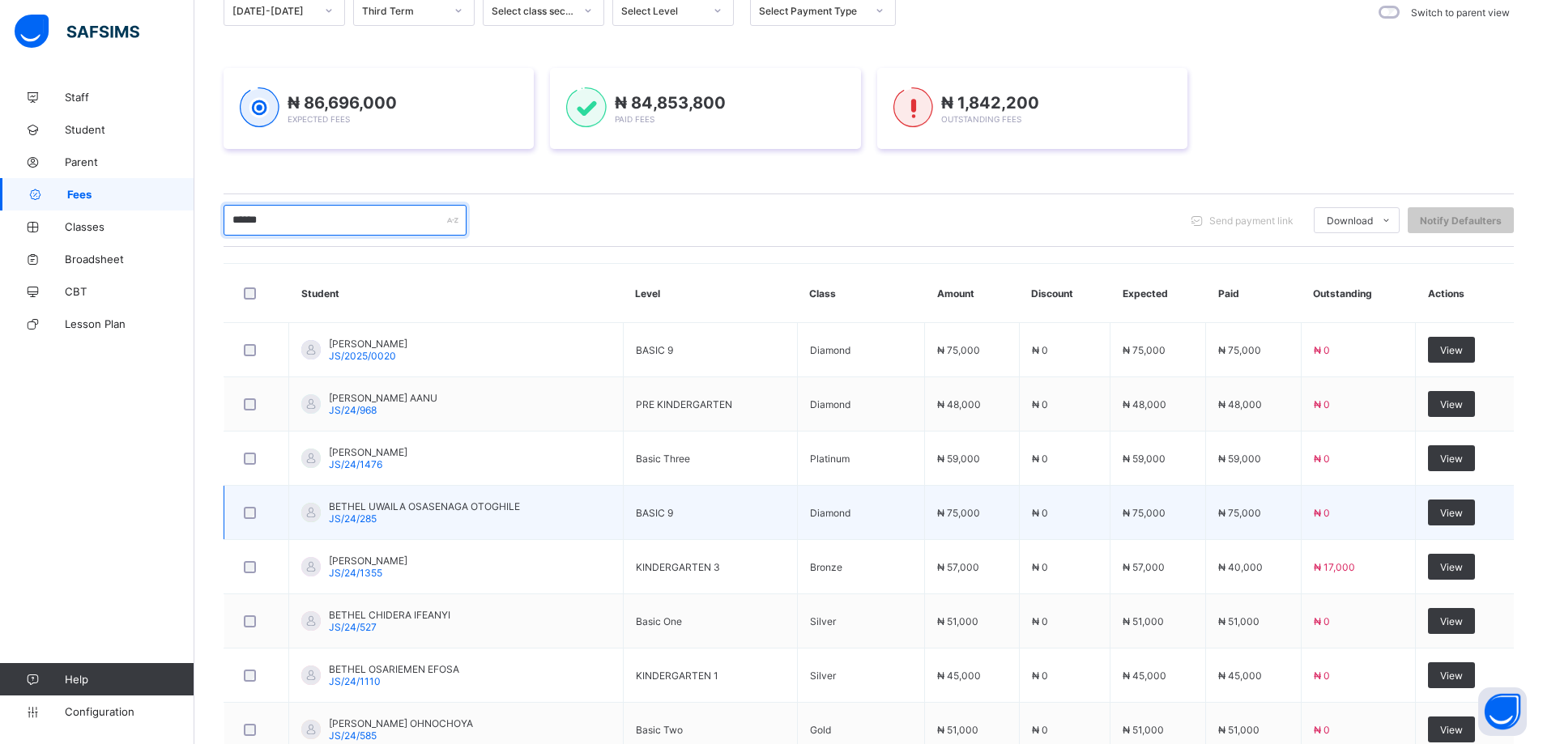
scroll to position [243, 0]
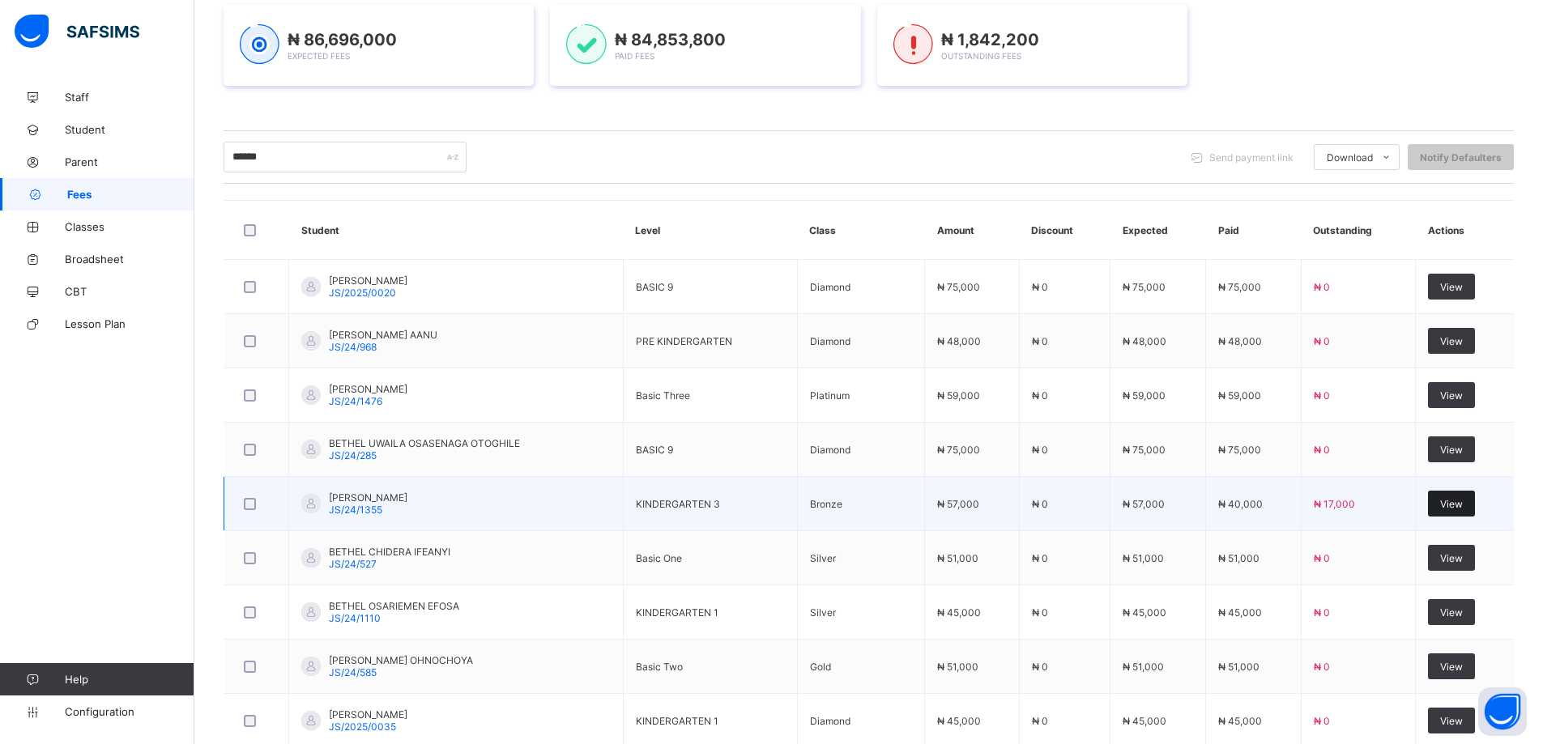
click at [1458, 504] on span "View" at bounding box center [1451, 504] width 23 height 12
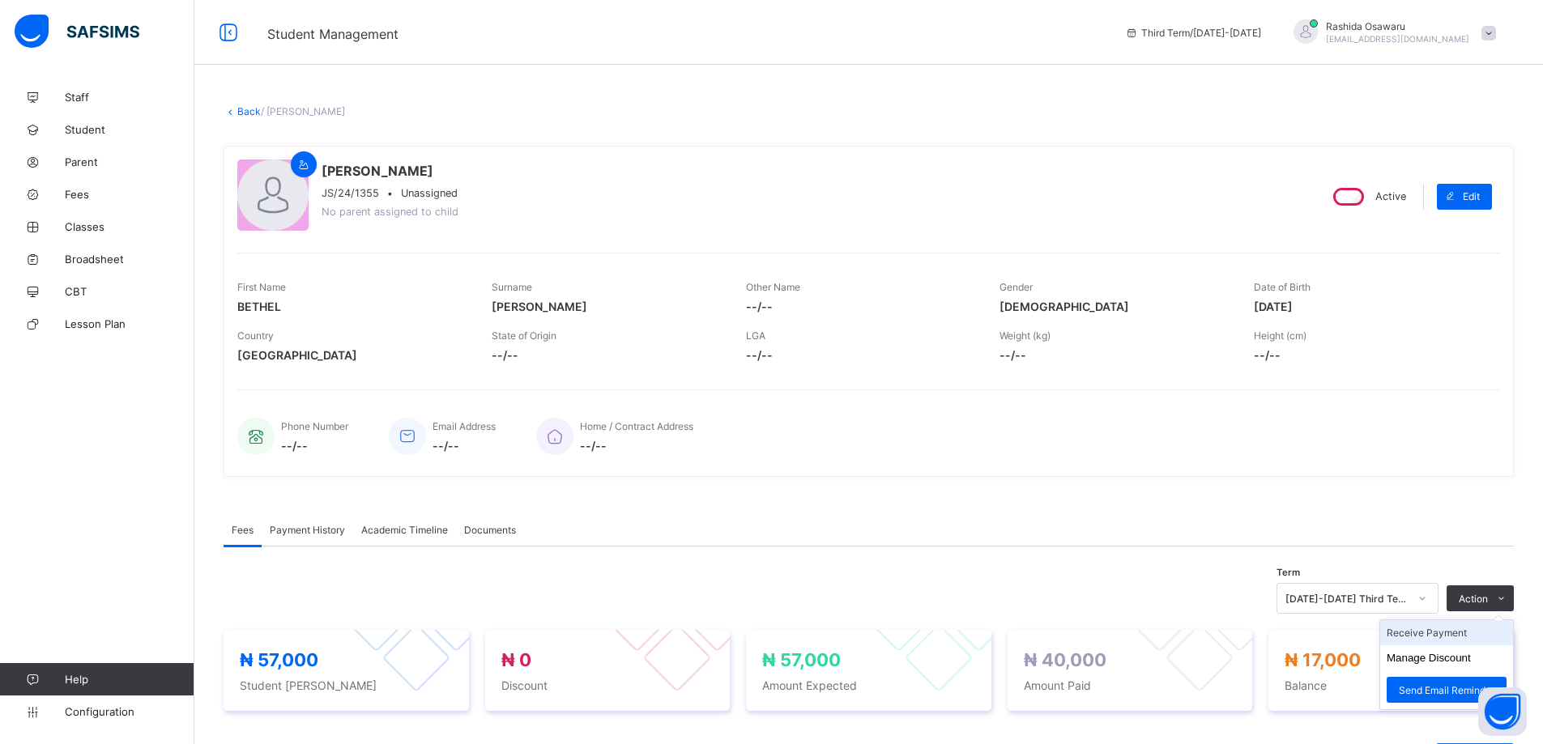
click at [1460, 633] on li "Receive Payment" at bounding box center [1446, 632] width 133 height 25
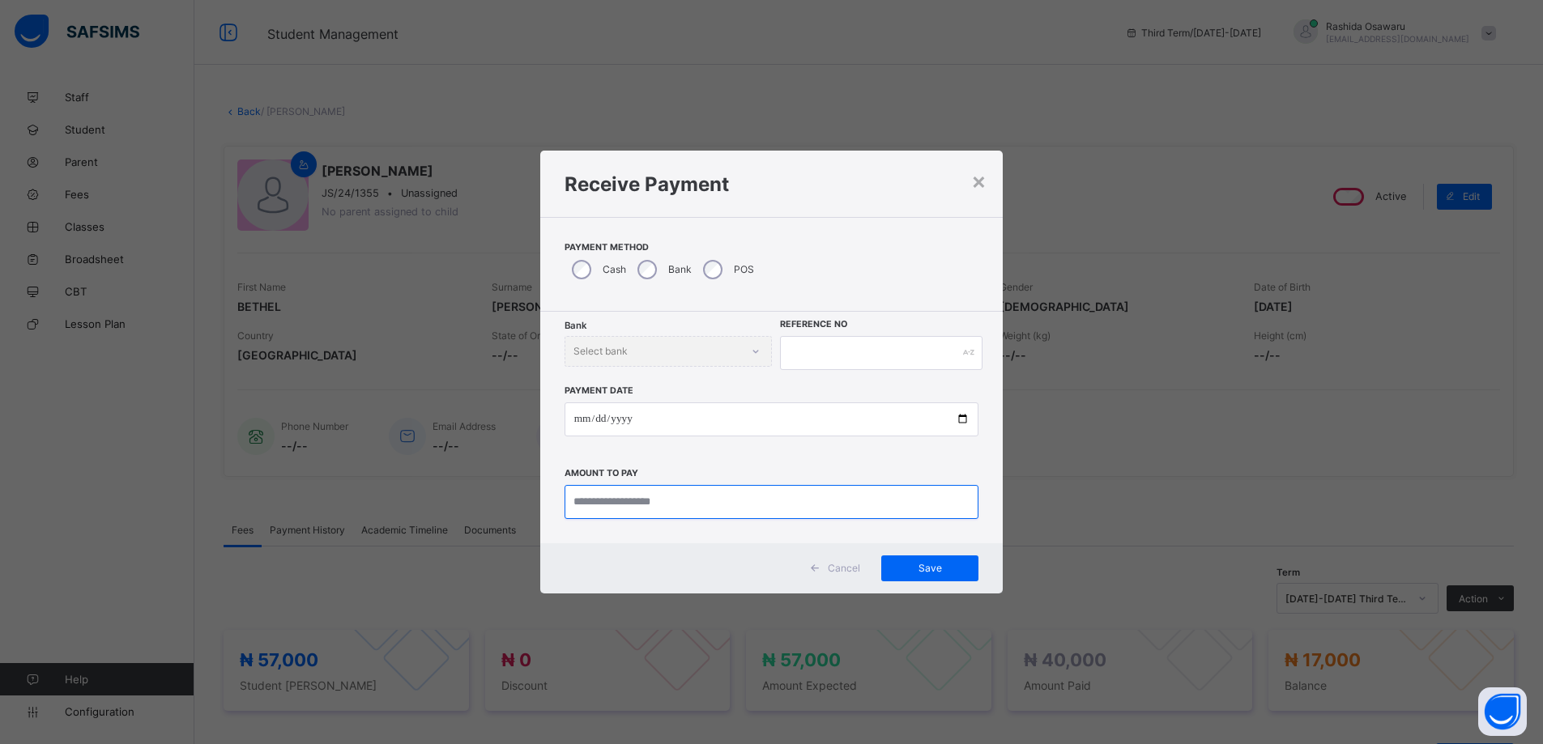
click at [846, 502] on input "currency" at bounding box center [771, 502] width 415 height 34
type input "********"
click at [969, 414] on input "date" at bounding box center [778, 419] width 418 height 34
type input "**********"
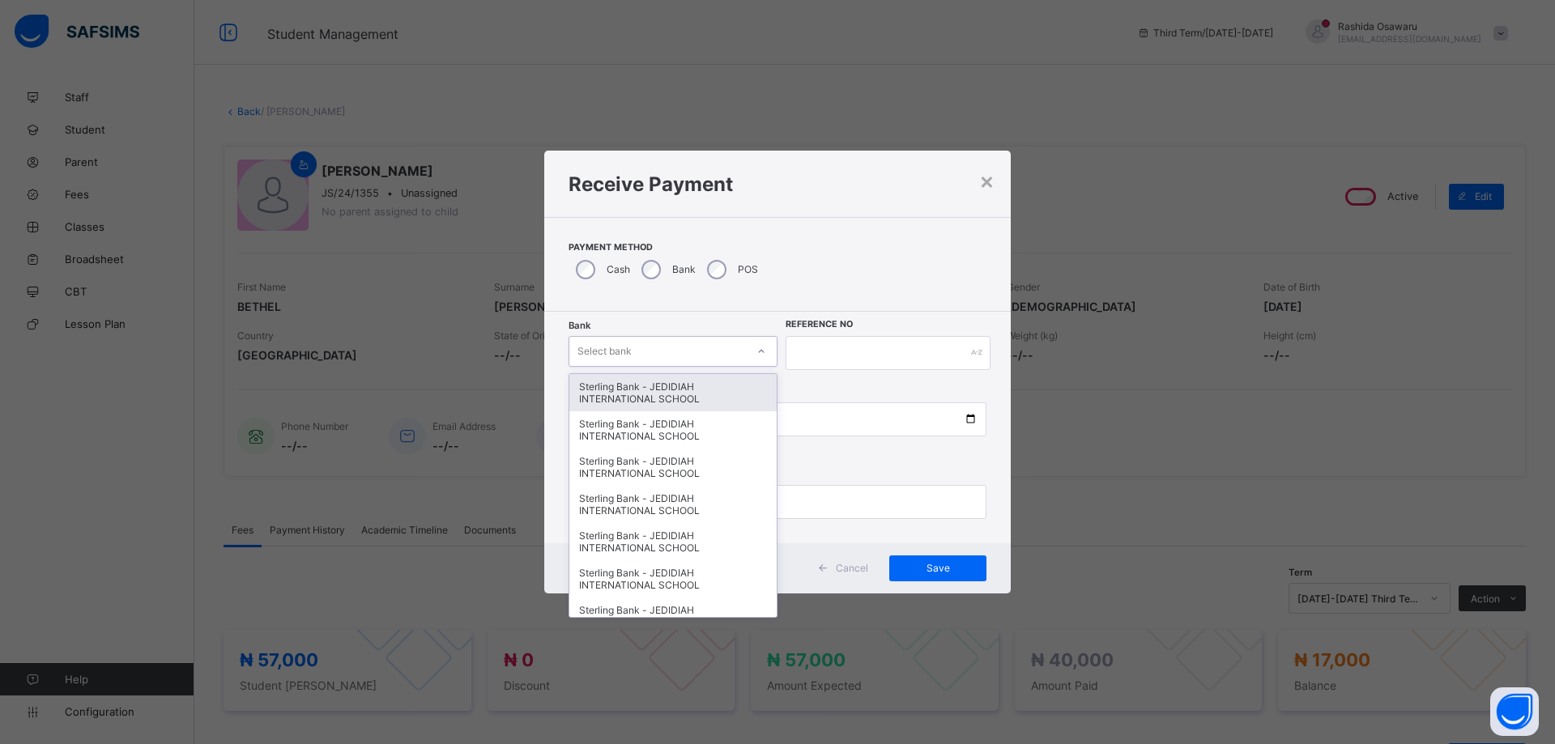
drag, startPoint x: 711, startPoint y: 351, endPoint x: 708, endPoint y: 375, distance: 24.5
click at [711, 366] on div "Select bank" at bounding box center [673, 351] width 209 height 31
click at [707, 392] on div "Sterling Bank - JEDIDIAH INTERNATIONAL SCHOOL" at bounding box center [672, 392] width 207 height 37
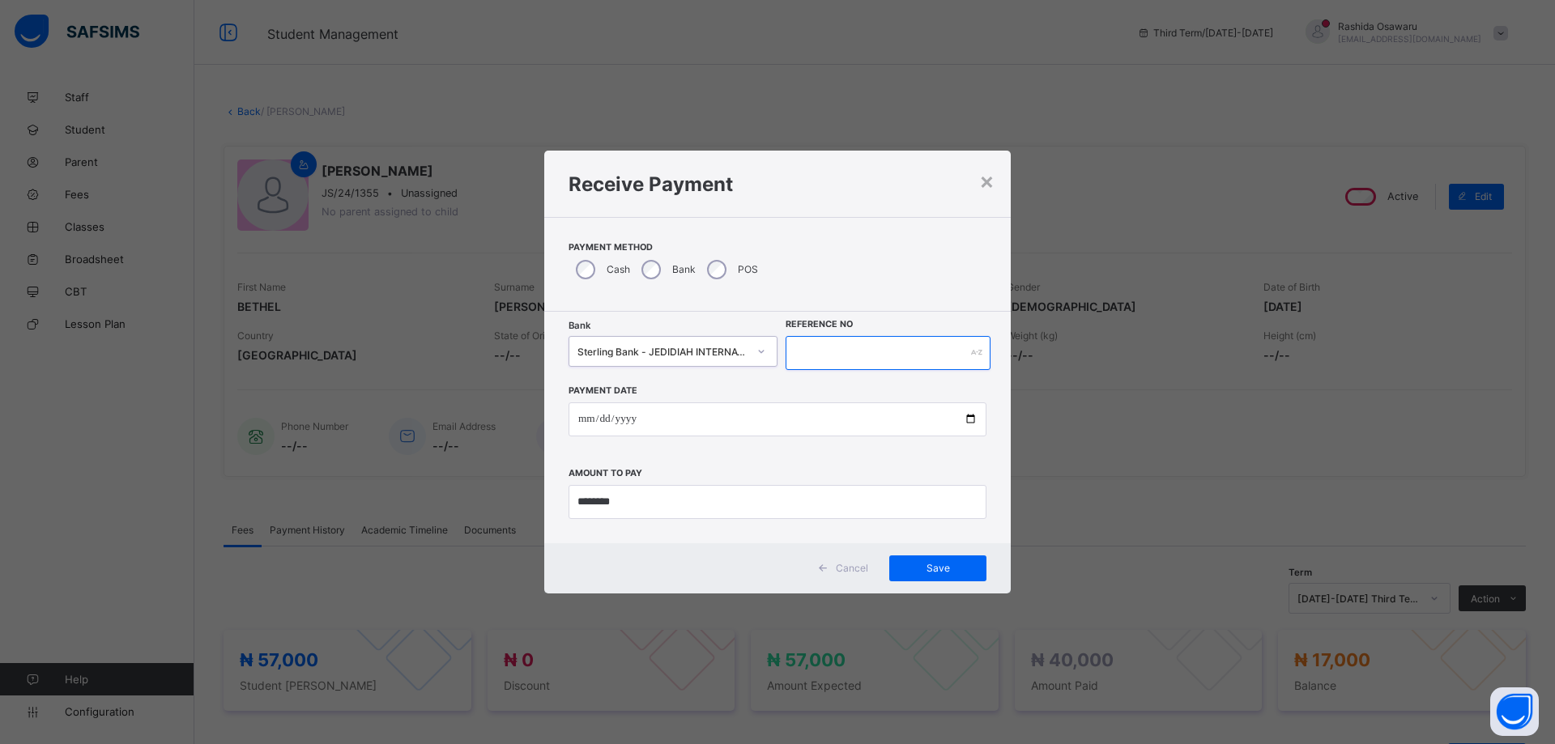
click at [890, 354] on input "text" at bounding box center [888, 353] width 205 height 34
type input "******"
click at [943, 564] on span "Save" at bounding box center [937, 568] width 73 height 12
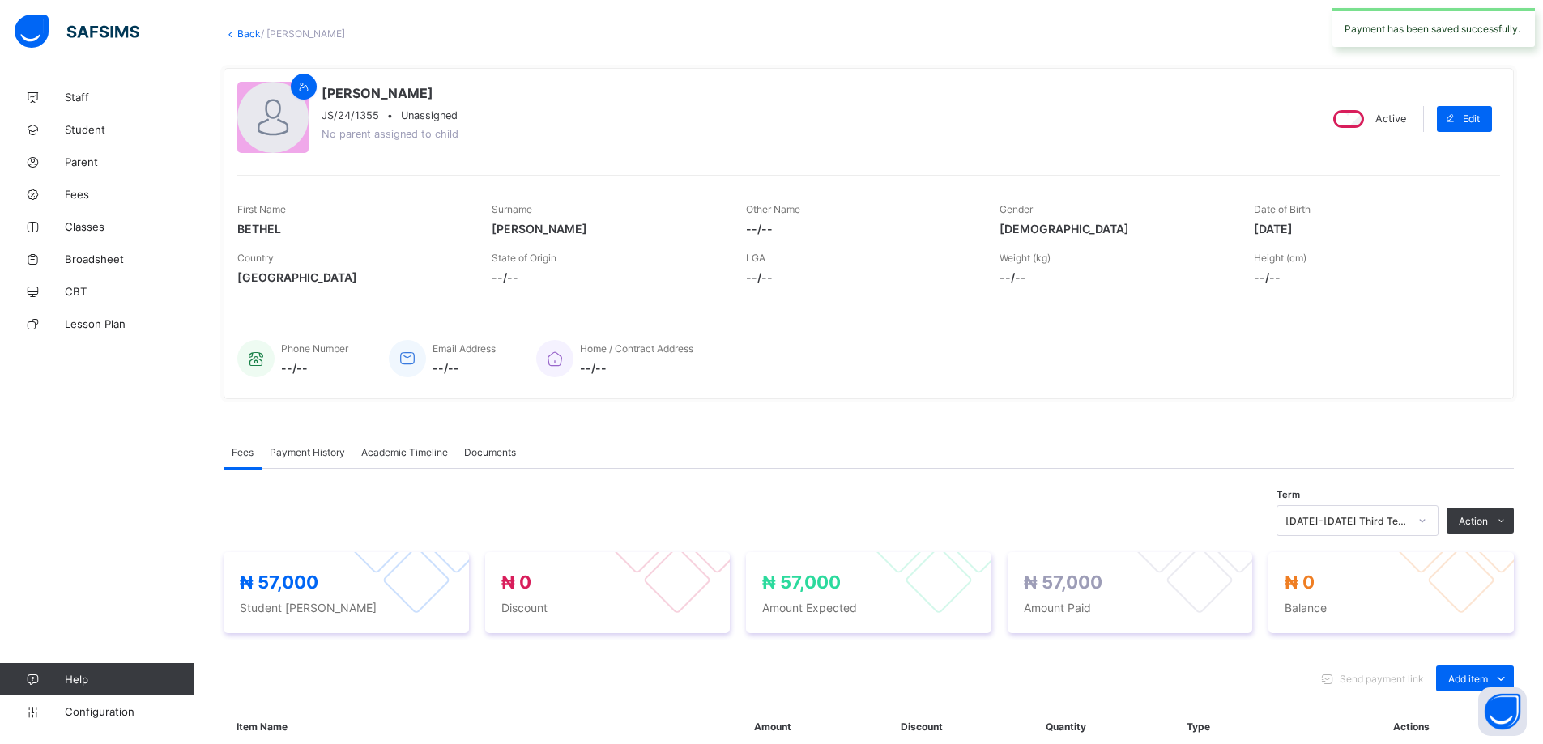
scroll to position [81, 0]
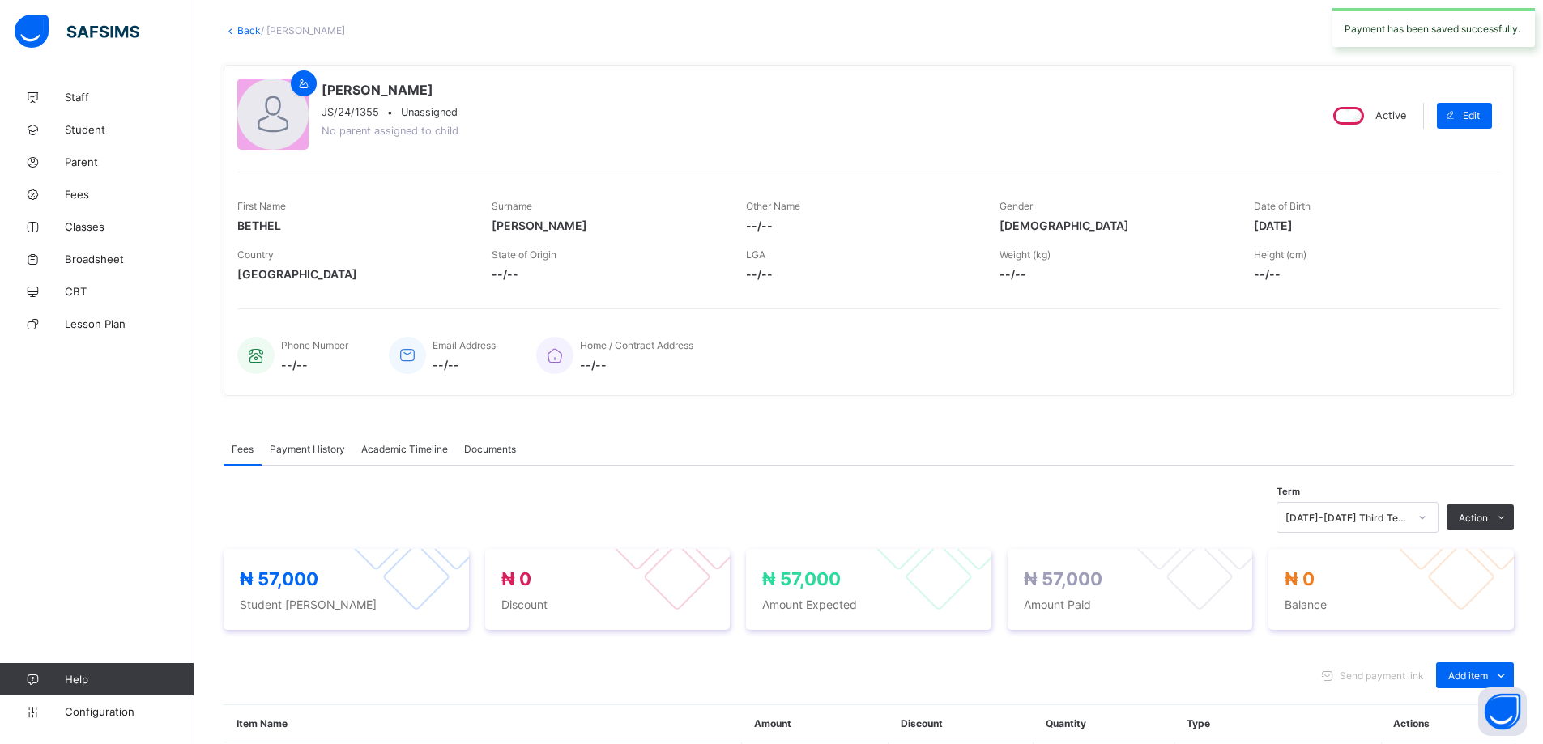
click at [239, 26] on link "Back" at bounding box center [248, 30] width 23 height 12
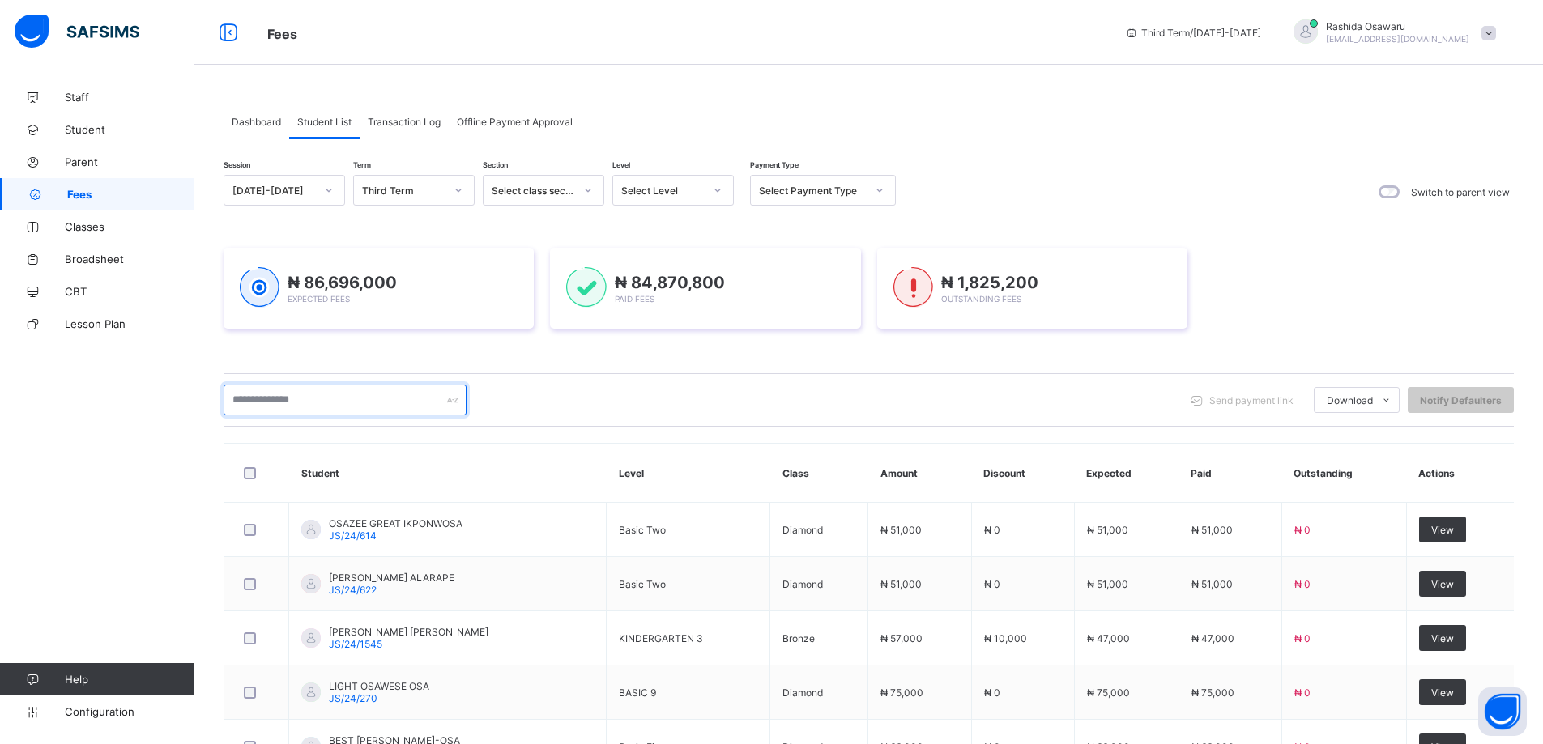
click at [245, 398] on input "text" at bounding box center [345, 400] width 243 height 31
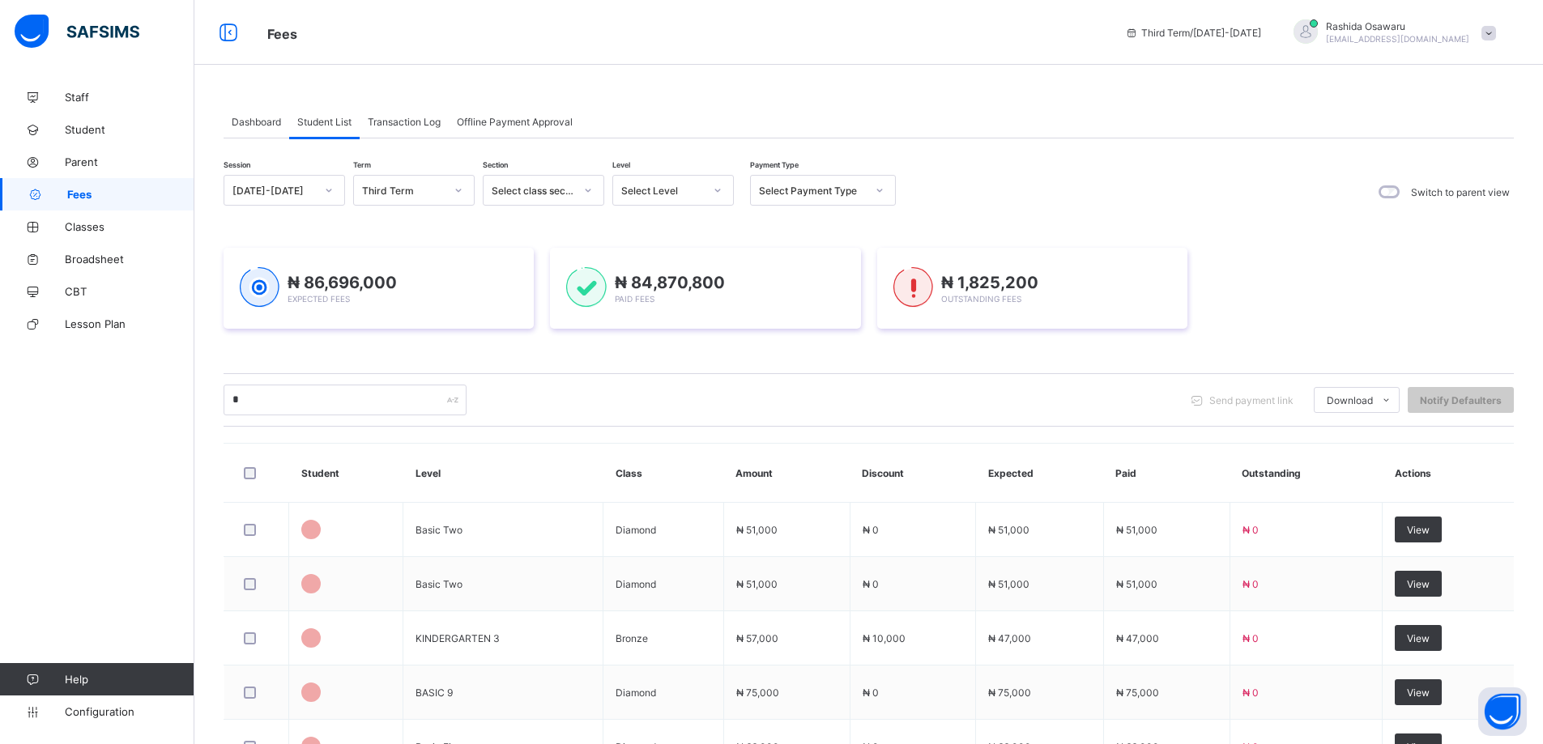
click at [521, 407] on div "* Send payment link Download Students Payment Students Payment Status Student I…" at bounding box center [869, 400] width 1290 height 31
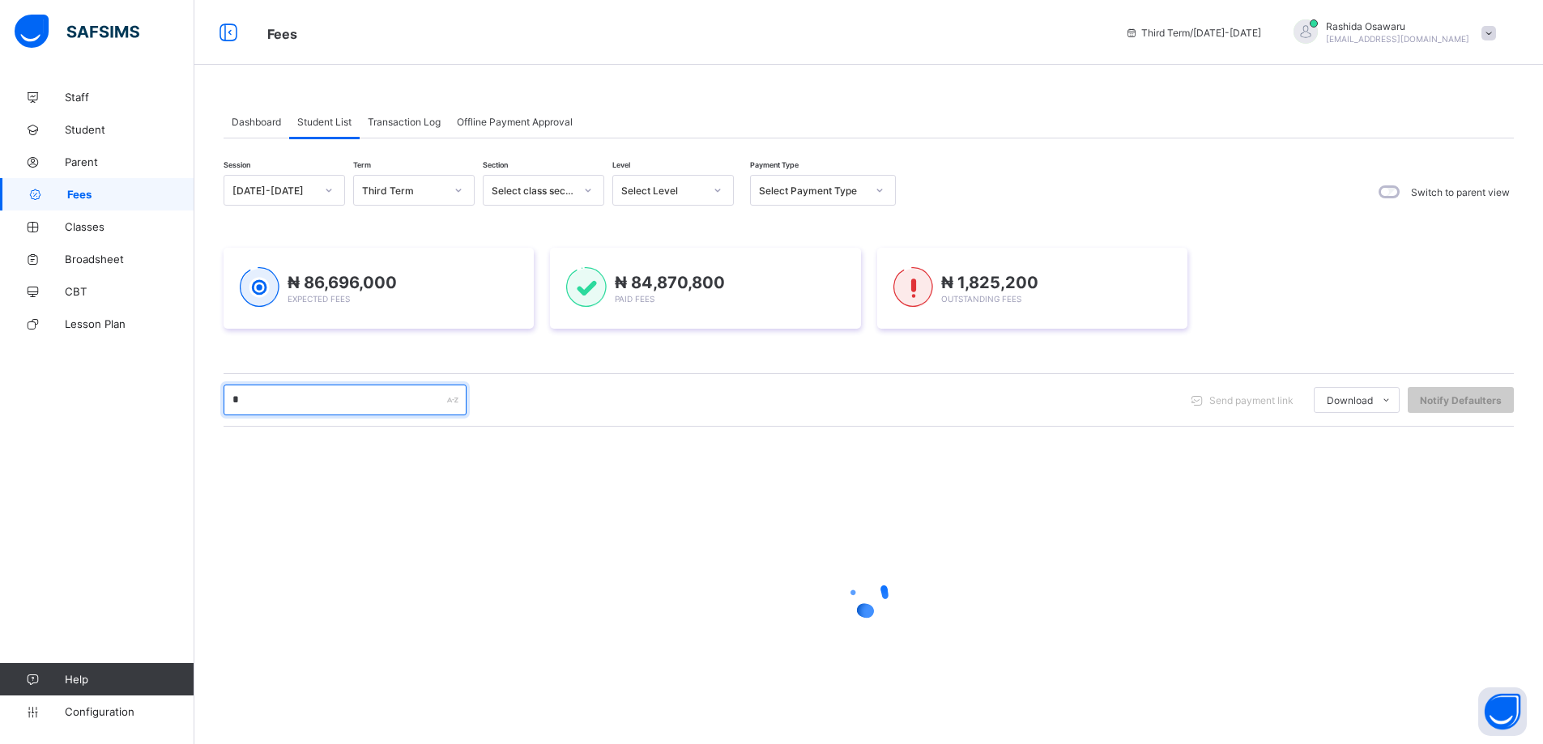
click at [243, 404] on input "*" at bounding box center [345, 400] width 243 height 31
type input "*****"
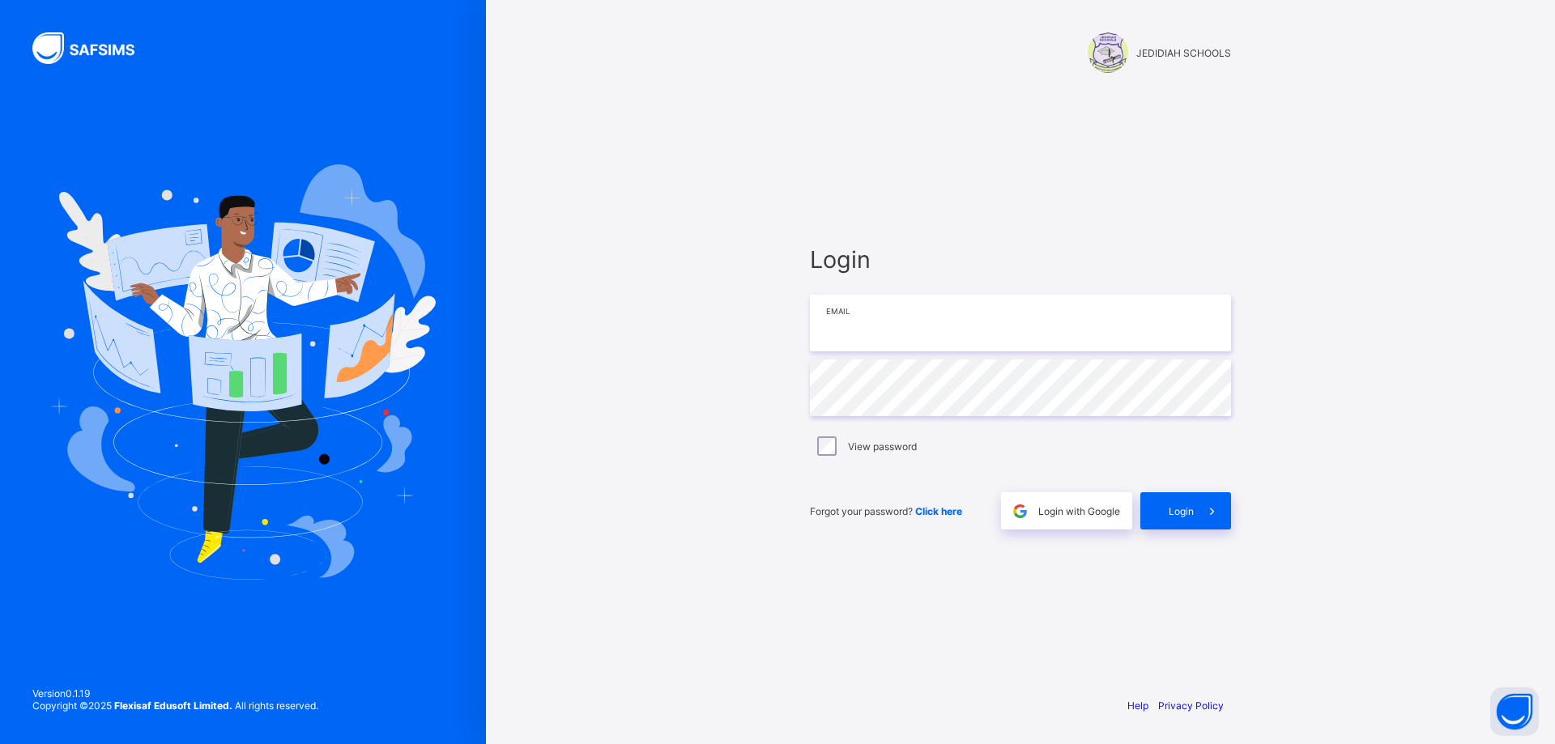
type input "**********"
click at [1165, 517] on div "Login" at bounding box center [1185, 510] width 91 height 37
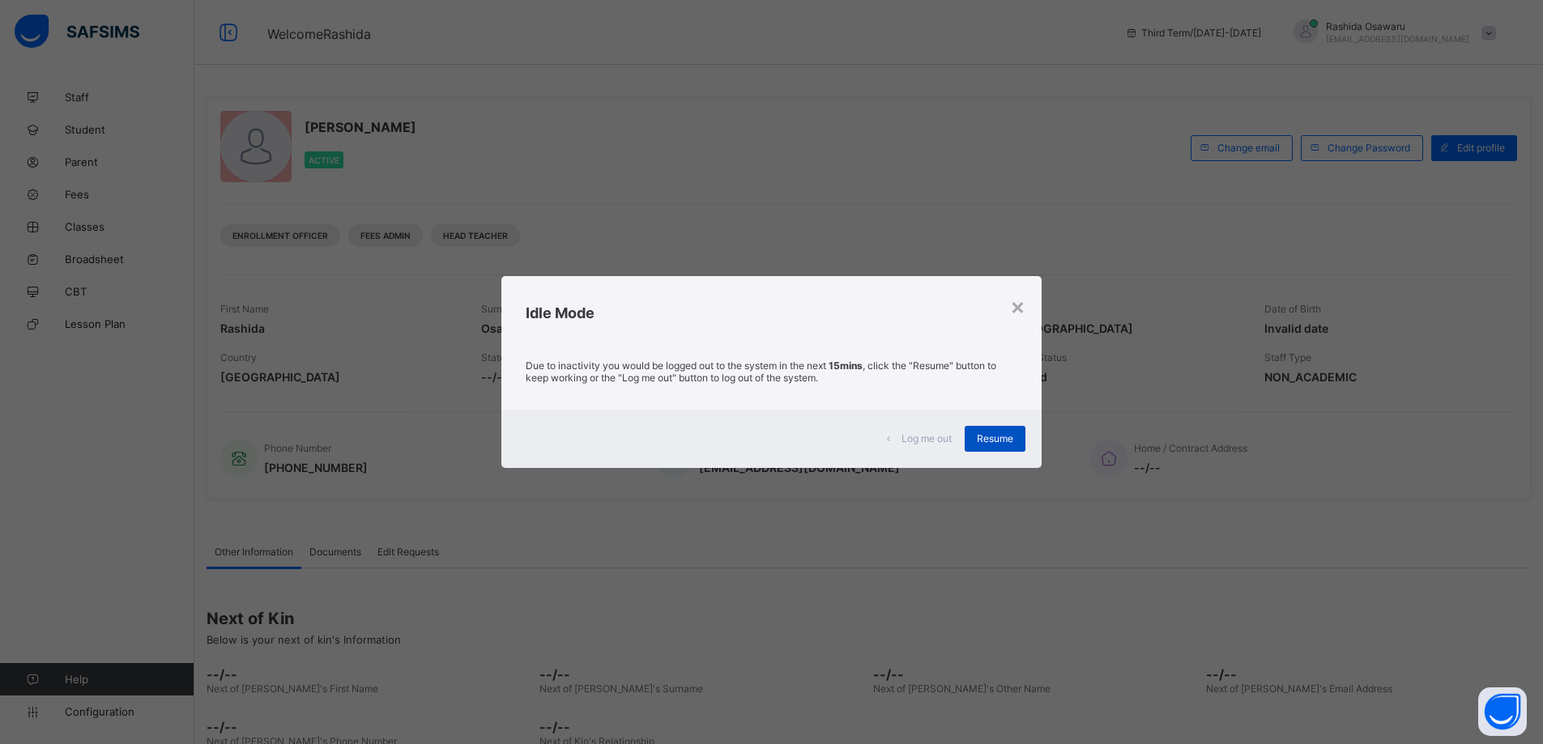
click at [991, 437] on span "Resume" at bounding box center [995, 438] width 36 height 12
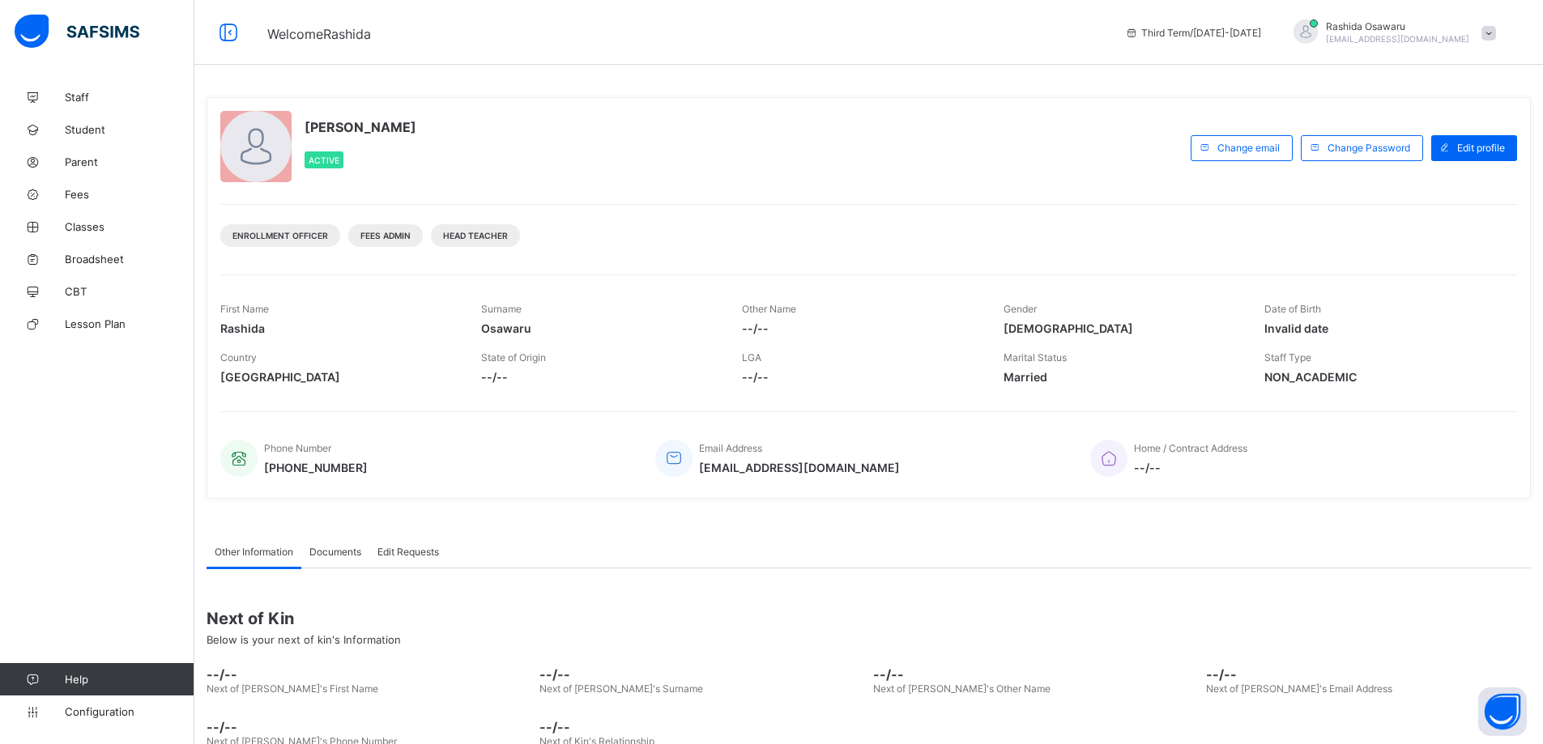
click at [993, 438] on div "Email Address [EMAIL_ADDRESS][DOMAIN_NAME]" at bounding box center [860, 458] width 411 height 53
